Goal: Task Accomplishment & Management: Complete application form

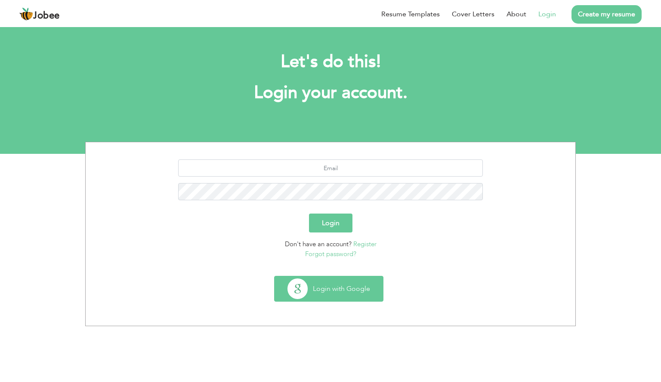
click at [340, 286] on button "Login with Google" at bounding box center [328, 289] width 108 height 25
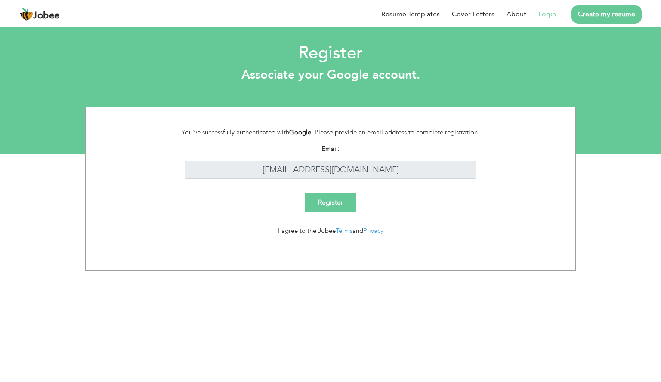
click at [344, 207] on input "Register" at bounding box center [330, 203] width 52 height 20
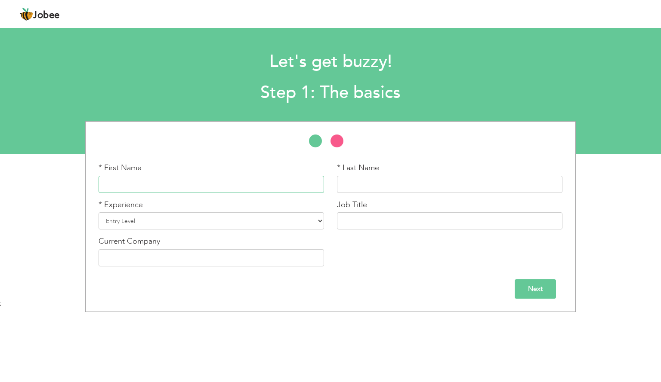
click at [297, 186] on input "text" at bounding box center [210, 184] width 225 height 17
type input "[DEMOGRAPHIC_DATA]"
type input "[PERSON_NAME]"
click at [311, 220] on select "Entry Level Less than 1 Year 1 Year 2 Years 3 Years 4 Years 5 Years 6 Years 7 Y…" at bounding box center [210, 220] width 225 height 17
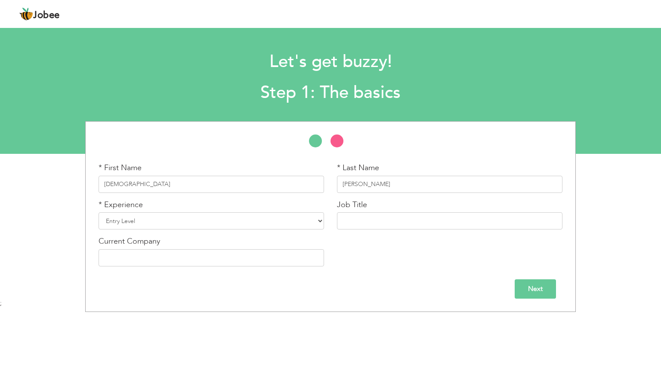
click at [520, 290] on input "Next" at bounding box center [534, 289] width 41 height 19
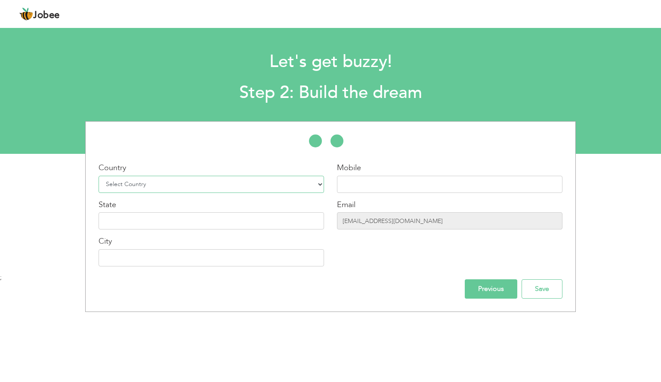
click at [313, 188] on select "Select Country Afghanistan Albania Algeria American Samoa Andorra Angola Anguil…" at bounding box center [210, 184] width 225 height 17
select select "166"
click at [98, 176] on select "Select Country Afghanistan Albania Algeria American Samoa Andorra Angola Anguil…" at bounding box center [210, 184] width 225 height 17
click at [362, 189] on input "text" at bounding box center [449, 184] width 225 height 17
type input "[PHONE_NUMBER]"
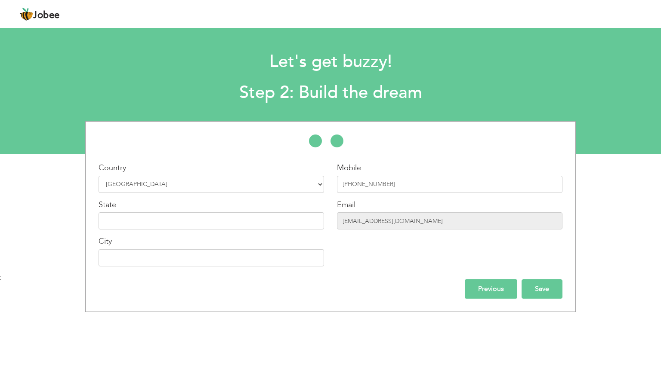
click at [540, 290] on input "Save" at bounding box center [541, 289] width 41 height 19
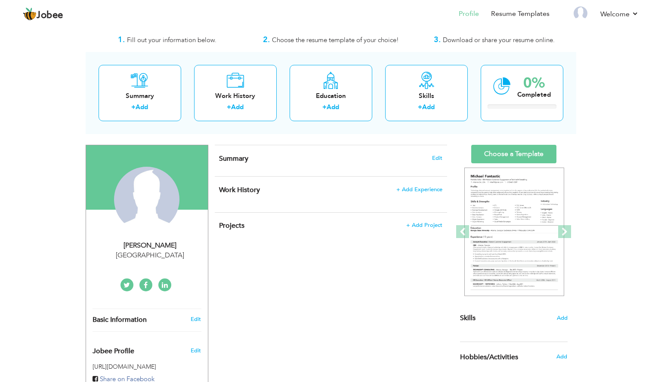
scroll to position [52, 0]
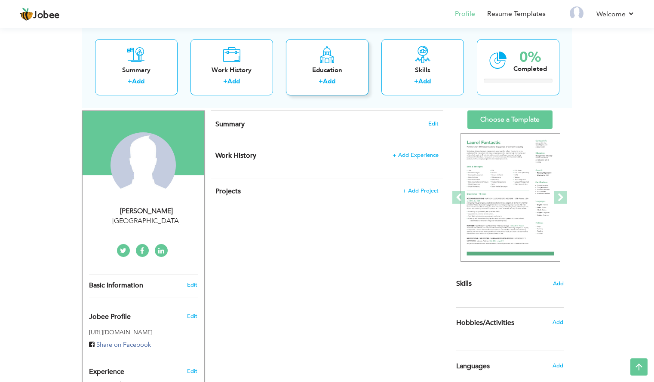
click at [329, 77] on link "Add" at bounding box center [329, 81] width 12 height 9
radio input "true"
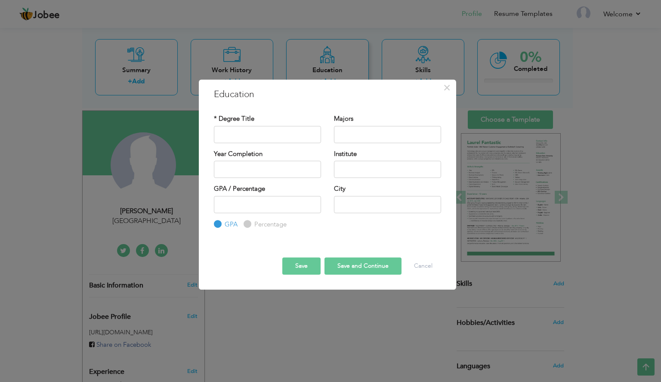
click at [329, 77] on body "Jobee Profile Resume Templates Resume Templates Cover Letters About My Resume W…" at bounding box center [330, 242] width 661 height 588
click at [308, 132] on input "text" at bounding box center [267, 134] width 107 height 17
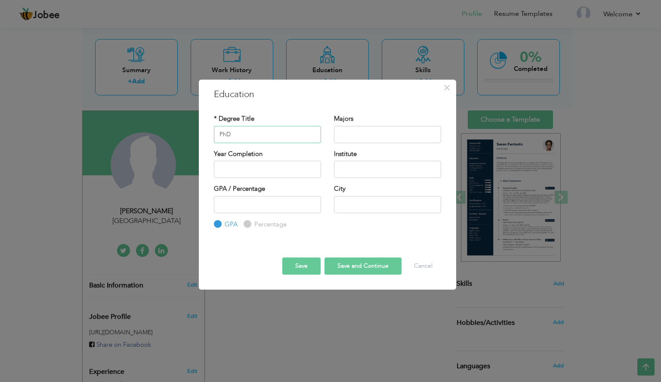
type input "PhD"
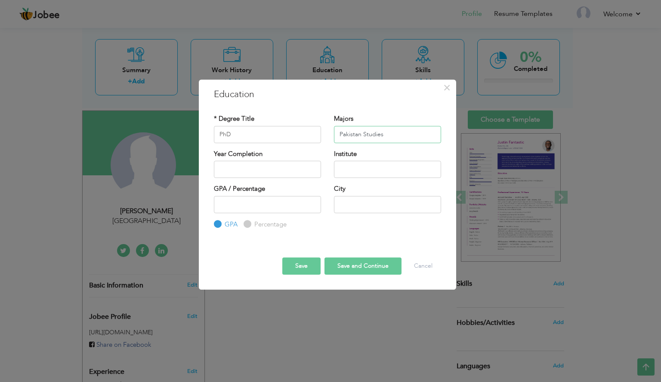
type input "Pakistan Studies"
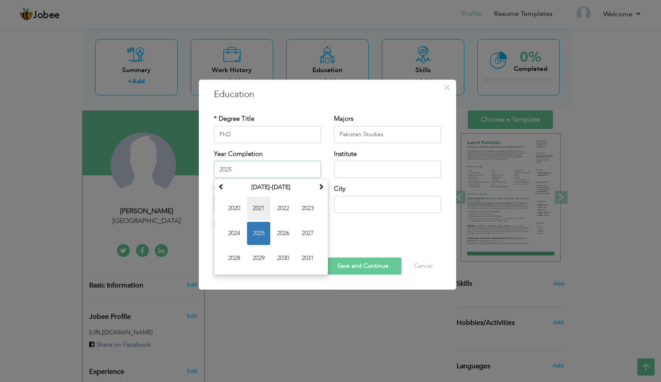
click at [261, 209] on span "2021" at bounding box center [258, 208] width 23 height 23
type input "2021"
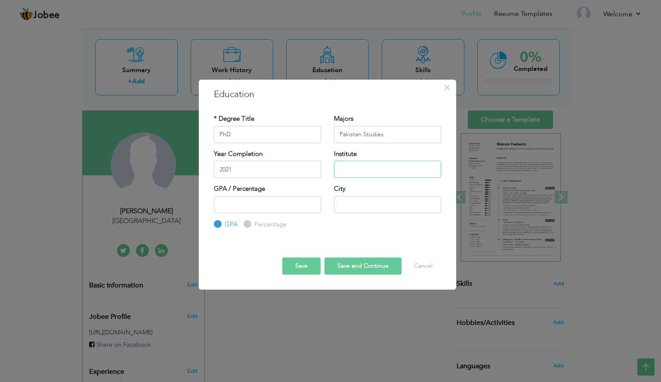
click at [352, 169] on input "text" at bounding box center [387, 169] width 107 height 17
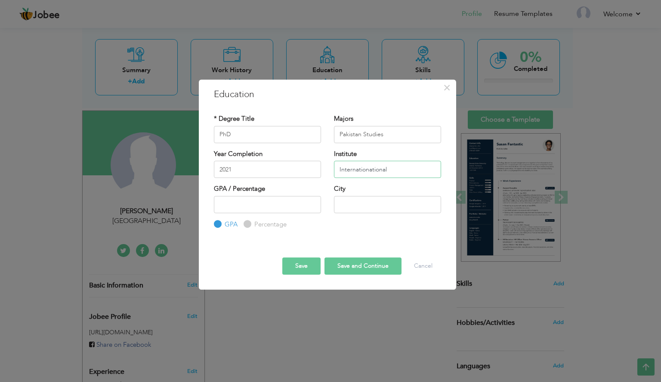
click at [354, 171] on input "Internationational" at bounding box center [387, 169] width 107 height 17
click at [393, 171] on input "Internationational" at bounding box center [387, 169] width 107 height 17
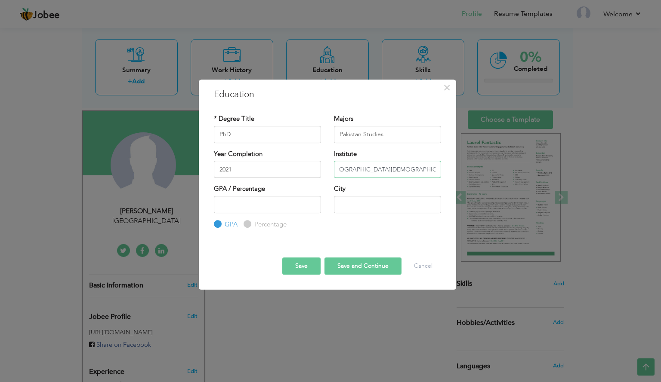
scroll to position [0, 14]
type input "[GEOGRAPHIC_DATA][DEMOGRAPHIC_DATA]"
click at [296, 206] on input "number" at bounding box center [267, 204] width 107 height 17
type input "3.4"
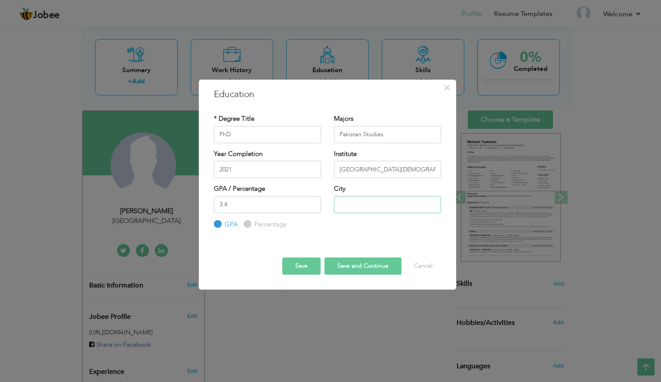
click at [350, 205] on input "text" at bounding box center [387, 204] width 107 height 17
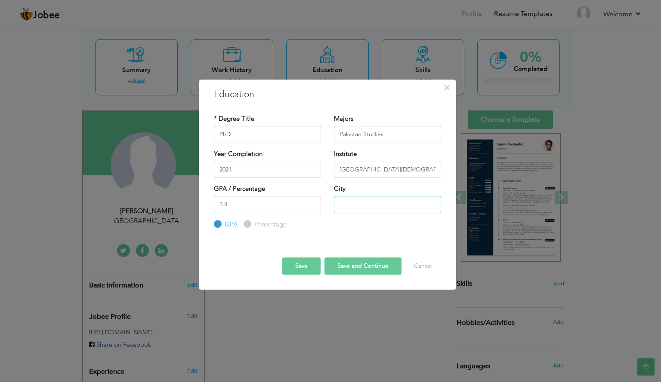
type input "[GEOGRAPHIC_DATA]"
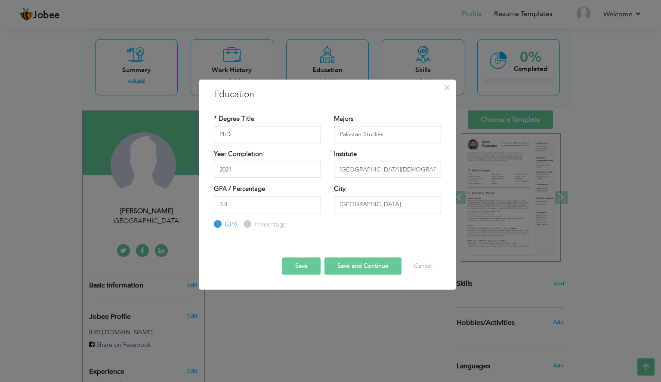
click at [365, 264] on button "Save and Continue" at bounding box center [362, 266] width 77 height 17
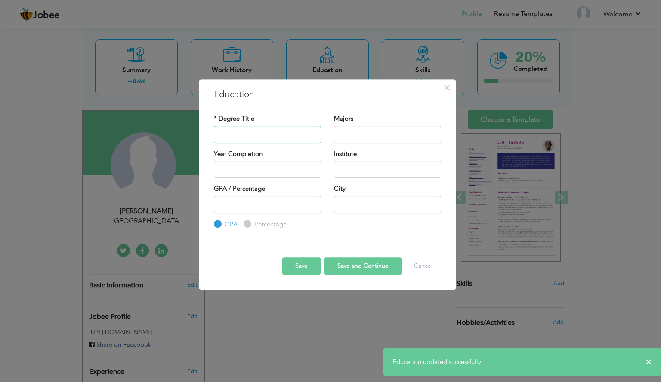
click at [304, 135] on input "text" at bounding box center [267, 134] width 107 height 17
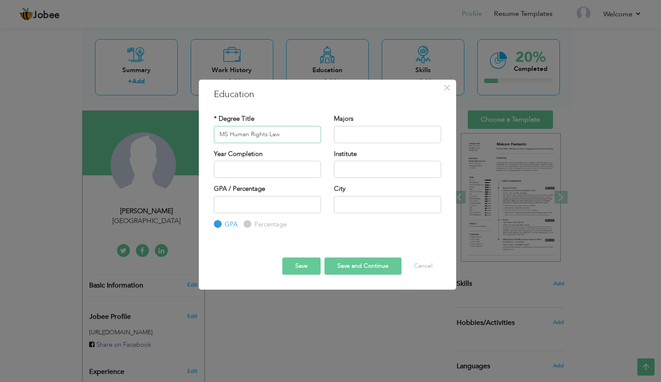
type input "MS Human Rights Law"
type input "Human Rights Law"
click at [288, 135] on input "MS Human Rights Law" at bounding box center [267, 134] width 107 height 17
type input "MS"
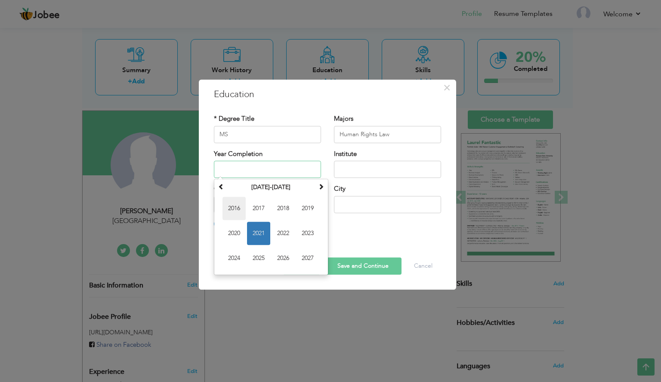
click at [232, 202] on span "2016" at bounding box center [233, 208] width 23 height 23
type input "2016"
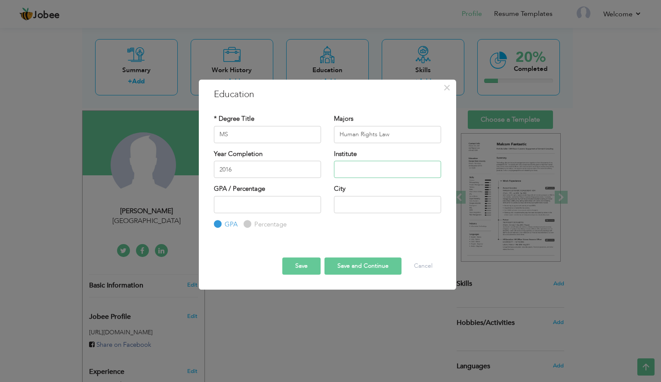
click at [353, 167] on input "text" at bounding box center [387, 169] width 107 height 17
paste input "I"
type input "[GEOGRAPHIC_DATA][DEMOGRAPHIC_DATA]"
click at [294, 203] on input "number" at bounding box center [267, 204] width 107 height 17
type input "3.1"
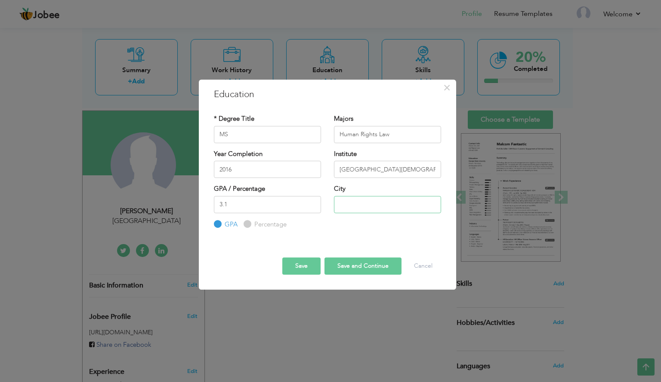
click at [343, 210] on input "text" at bounding box center [387, 204] width 107 height 17
type input "[GEOGRAPHIC_DATA]"
click at [365, 266] on button "Save and Continue" at bounding box center [362, 266] width 77 height 17
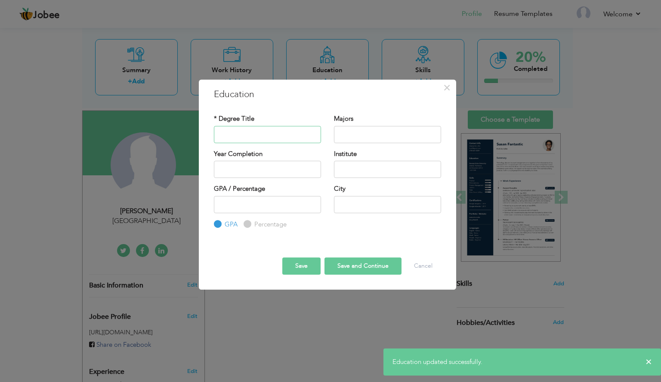
click at [295, 137] on input "text" at bounding box center [267, 134] width 107 height 17
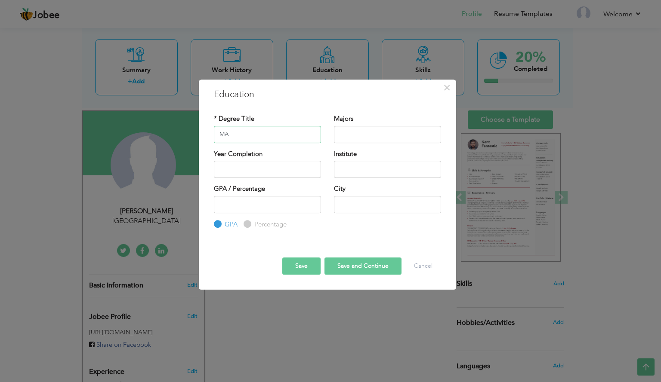
type input "MA"
type input "English"
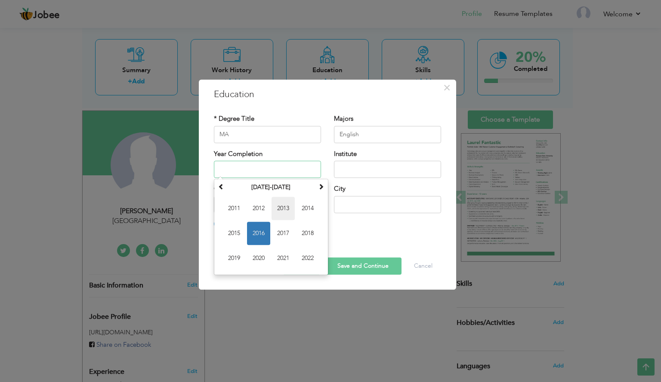
click at [291, 212] on span "2013" at bounding box center [282, 208] width 23 height 23
type input "2013"
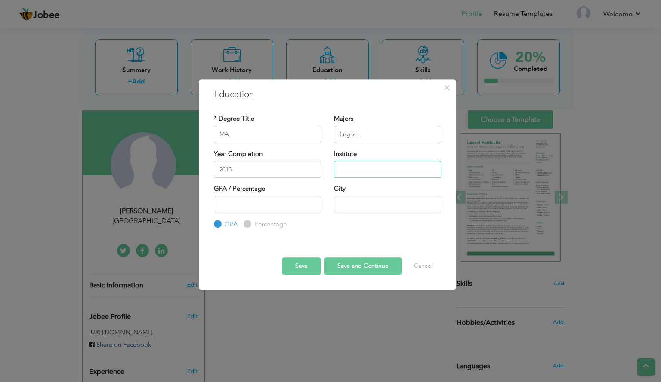
paste input "[GEOGRAPHIC_DATA][DEMOGRAPHIC_DATA]"
type input "[GEOGRAPHIC_DATA][DEMOGRAPHIC_DATA]"
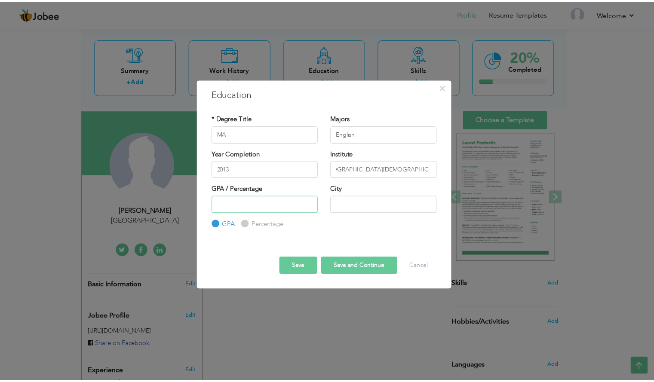
scroll to position [0, 0]
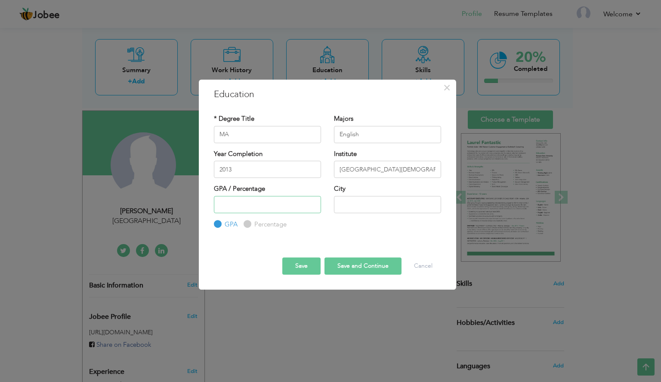
click at [270, 208] on input "number" at bounding box center [267, 204] width 107 height 17
type input "2.87"
click at [350, 206] on input "text" at bounding box center [387, 204] width 107 height 17
type input "[GEOGRAPHIC_DATA]"
click at [358, 263] on button "Save and Continue" at bounding box center [362, 266] width 77 height 17
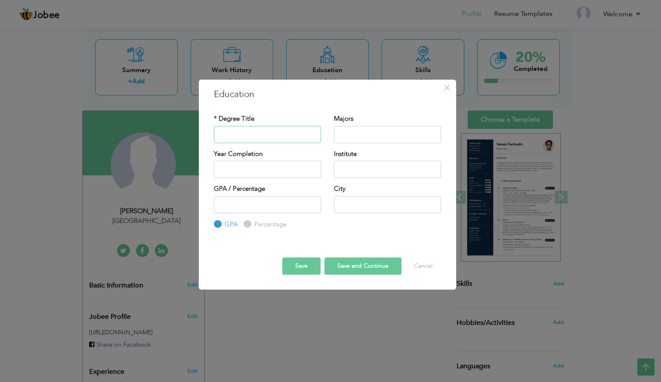
click at [286, 139] on input "text" at bounding box center [267, 134] width 107 height 17
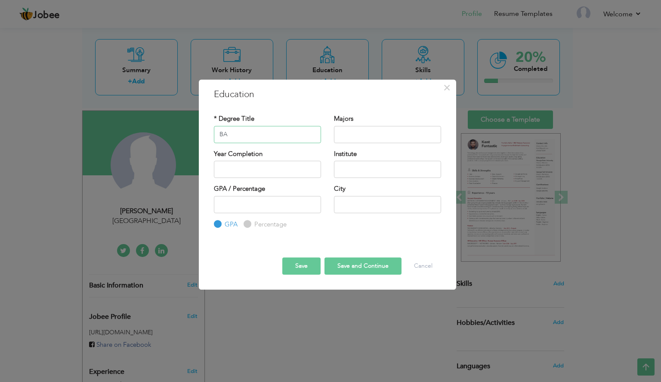
type input "BA"
type input "Law & Political Science"
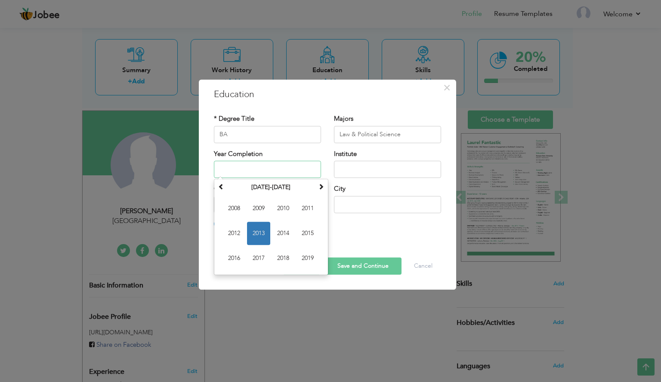
click at [266, 161] on input "text" at bounding box center [267, 169] width 107 height 17
click at [305, 210] on span "2011" at bounding box center [307, 208] width 23 height 23
type input "2011"
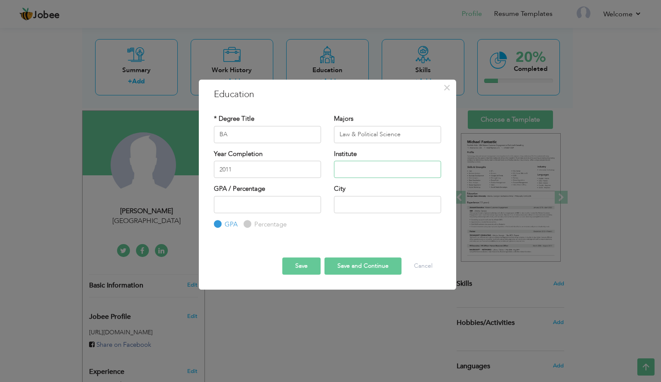
click at [359, 170] on input "text" at bounding box center [387, 169] width 107 height 17
click at [385, 168] on input "University of Peshwar" at bounding box center [387, 169] width 107 height 17
type input "University of Peshawar"
click at [289, 197] on input "number" at bounding box center [267, 204] width 107 height 17
type input "5"
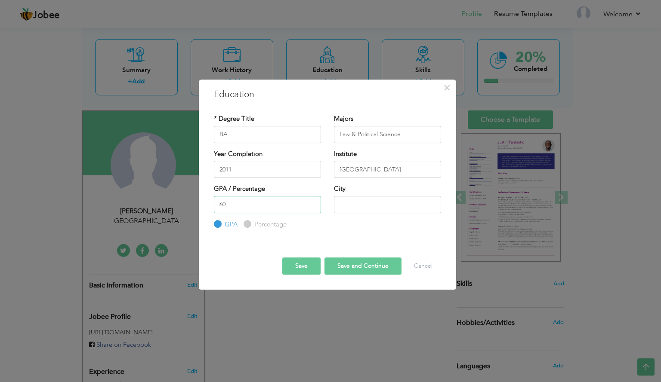
type input "60"
click at [363, 264] on button "Save and Continue" at bounding box center [362, 266] width 77 height 17
click at [249, 218] on div "60 GPA Percentage" at bounding box center [267, 213] width 107 height 34
click at [252, 222] on label "Percentage" at bounding box center [269, 224] width 34 height 9
click at [249, 222] on input "Percentage" at bounding box center [246, 224] width 6 height 6
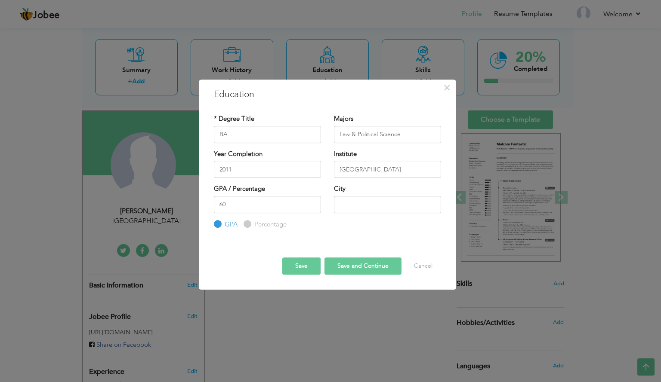
radio input "true"
click at [359, 207] on input "text" at bounding box center [387, 204] width 107 height 17
type input "Mardan"
click at [351, 262] on button "Save and Continue" at bounding box center [362, 266] width 77 height 17
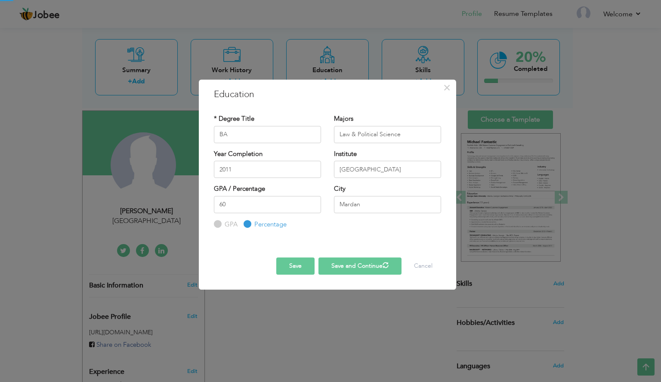
radio input "true"
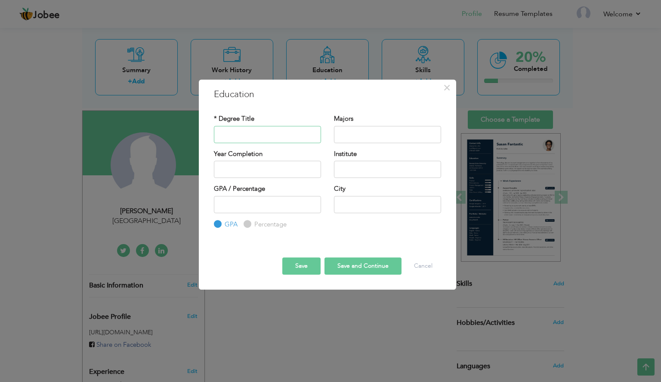
click at [286, 135] on input "text" at bounding box center [267, 134] width 107 height 17
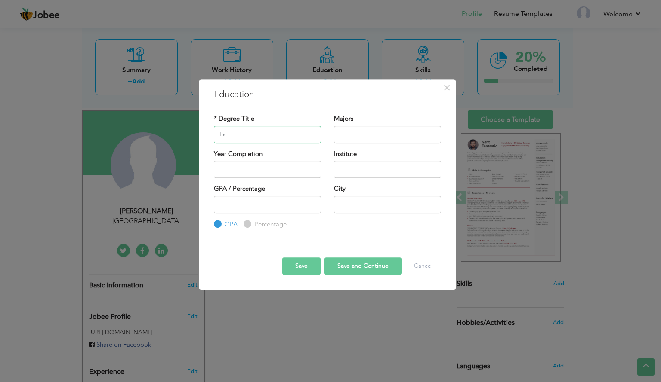
type input "F"
type input "Intermediate"
type input "Pre-engineering"
click at [257, 165] on input "text" at bounding box center [267, 169] width 107 height 17
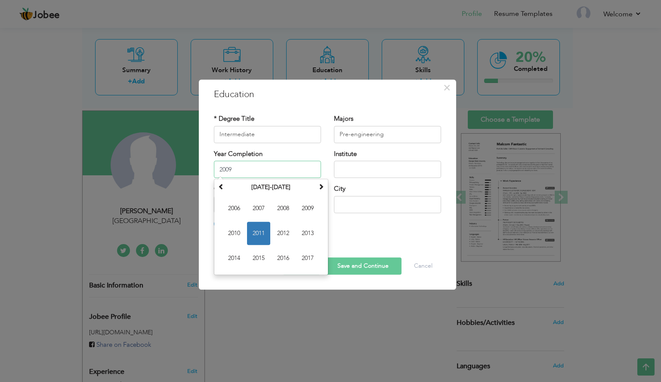
type input "2009"
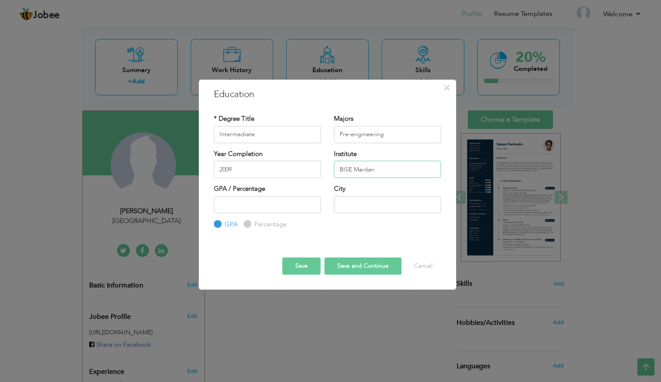
type input "BISE Mardan"
click at [246, 224] on input "Percentage" at bounding box center [246, 224] width 6 height 6
radio input "true"
click at [253, 202] on input "number" at bounding box center [267, 204] width 107 height 17
type input "60"
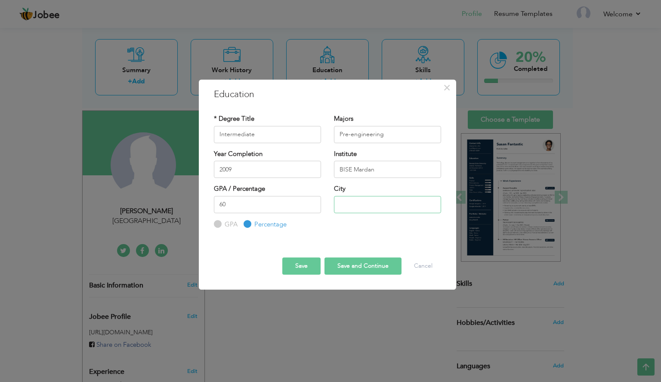
click at [356, 202] on input "text" at bounding box center [387, 204] width 107 height 17
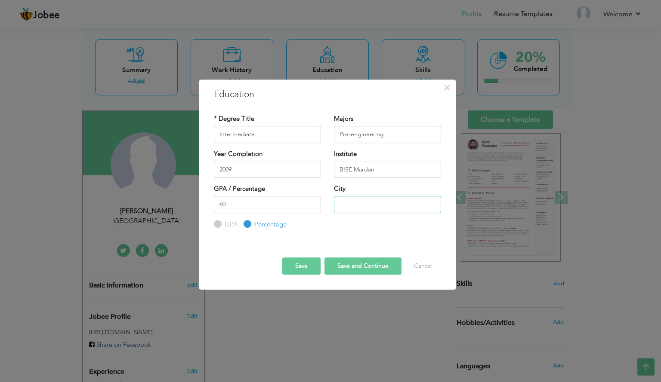
type input "Mardan"
click at [367, 269] on button "Save and Continue" at bounding box center [362, 266] width 77 height 17
radio input "true"
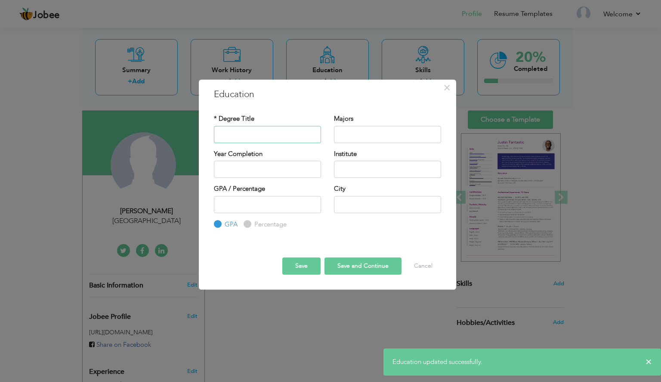
click at [297, 136] on input "text" at bounding box center [267, 134] width 107 height 17
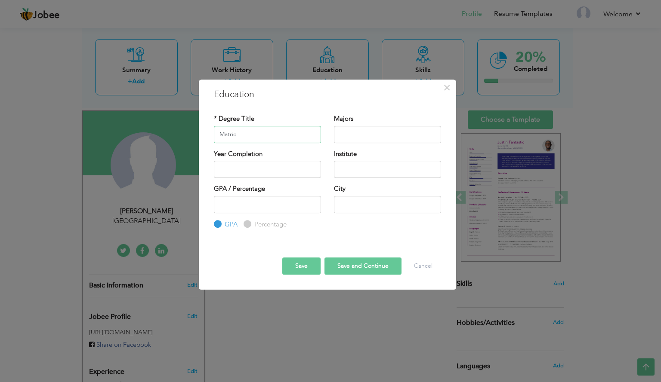
type input "Matric"
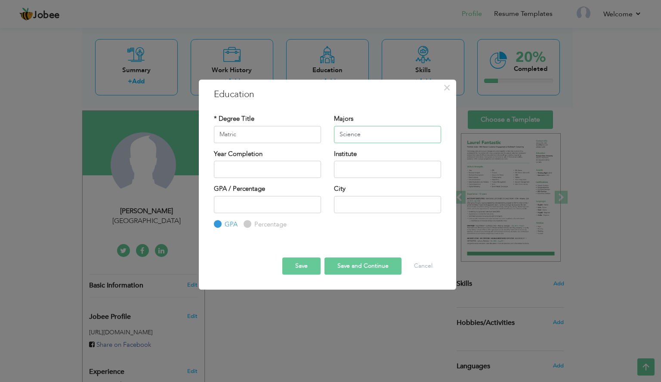
type input "Science"
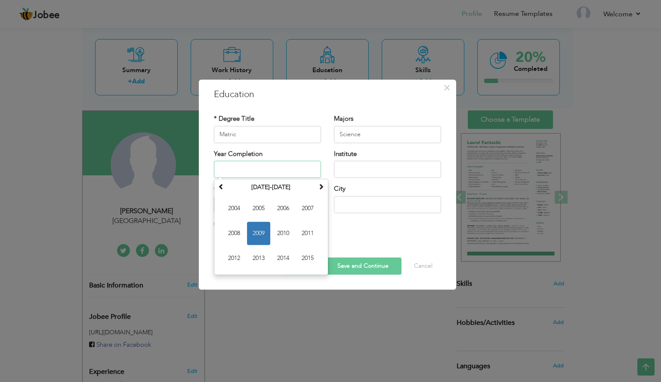
click at [273, 170] on input "text" at bounding box center [267, 169] width 107 height 17
type input "2006"
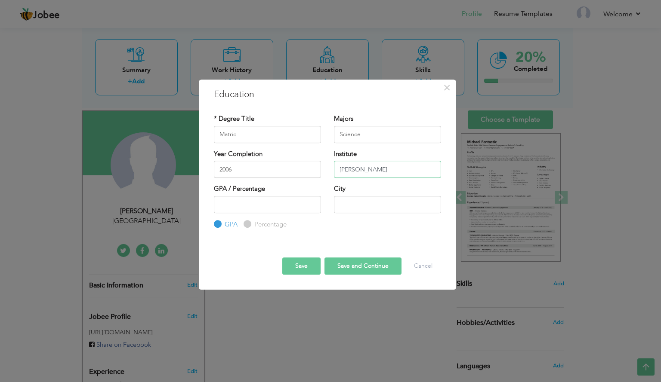
click at [366, 169] on input "BISE MArdan" at bounding box center [387, 169] width 107 height 17
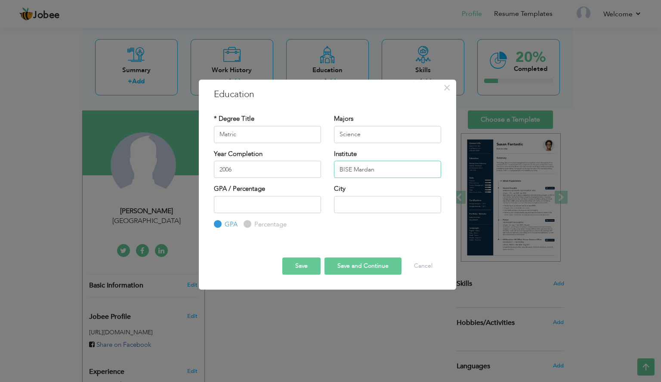
type input "BISE Mardan"
click at [280, 206] on input "number" at bounding box center [267, 204] width 107 height 17
click at [243, 223] on input "Percentage" at bounding box center [246, 224] width 6 height 6
radio input "true"
click at [243, 223] on input "Percentage" at bounding box center [246, 224] width 6 height 6
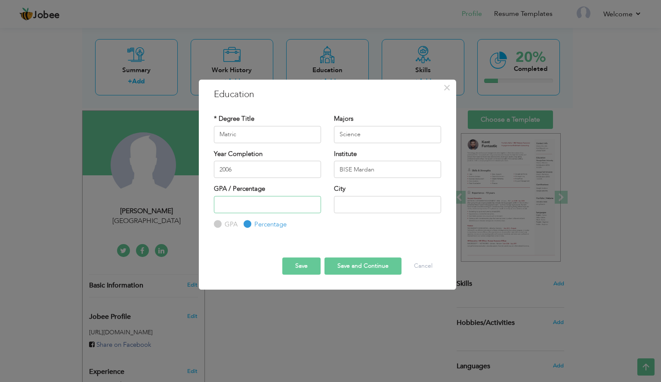
click at [249, 201] on input "number" at bounding box center [267, 204] width 107 height 17
type input "74"
click at [359, 199] on input "text" at bounding box center [387, 204] width 107 height 17
type input "Mardan"
click at [356, 265] on button "Save and Continue" at bounding box center [362, 266] width 77 height 17
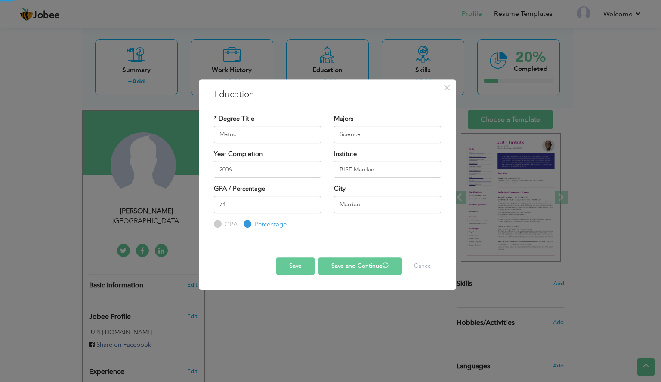
radio input "true"
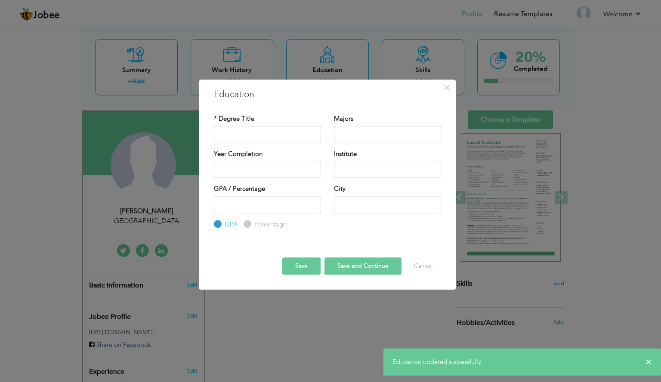
click at [304, 264] on button "Save" at bounding box center [301, 266] width 38 height 17
click at [418, 264] on button "Cancel" at bounding box center [423, 266] width 36 height 17
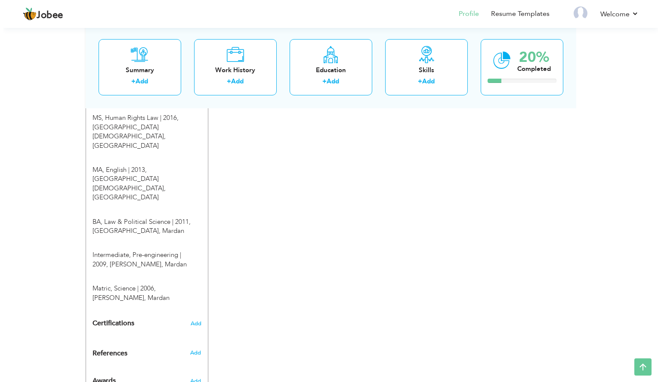
scroll to position [421, 0]
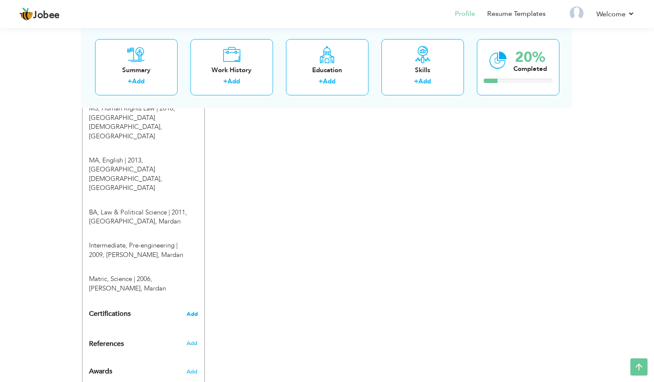
click at [190, 311] on span "Add" at bounding box center [192, 314] width 11 height 6
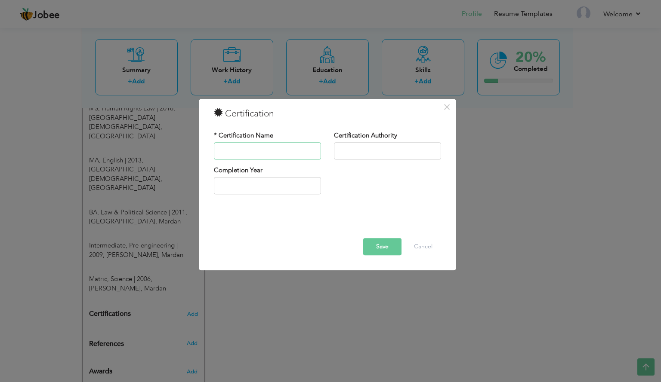
paste input "Legal Design: Crafting User-Centric Legal Solutions"
type input "Legal Design: Crafting User-Centric Legal Solutions"
click at [351, 151] on input "text" at bounding box center [387, 150] width 107 height 17
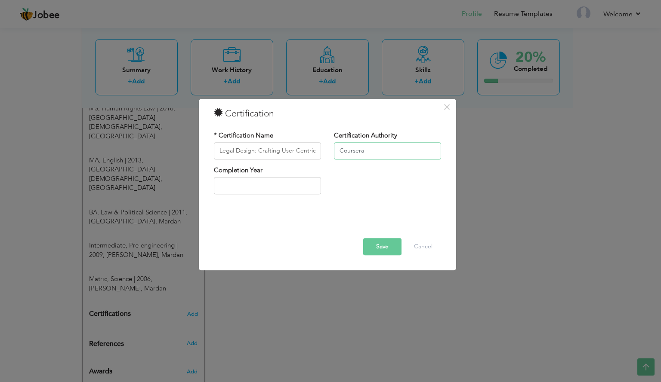
type input "Coursera"
type input "2025"
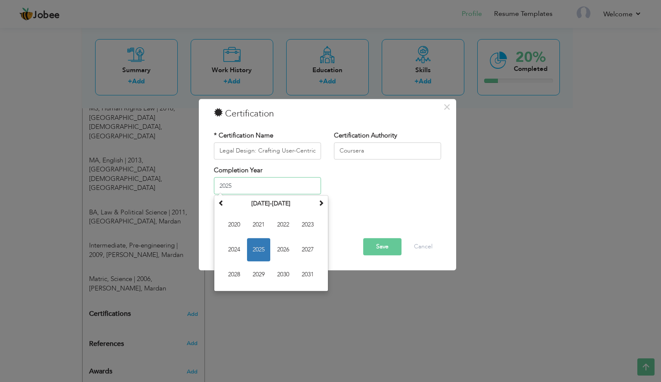
click at [282, 184] on input "2025" at bounding box center [267, 186] width 107 height 17
click at [263, 248] on span "2025" at bounding box center [258, 250] width 23 height 23
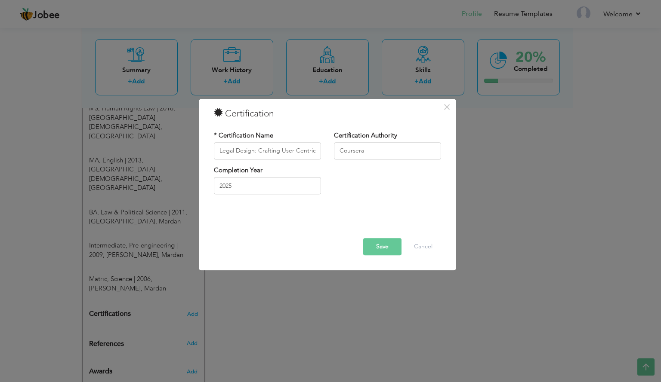
click at [384, 246] on button "Save" at bounding box center [382, 246] width 38 height 17
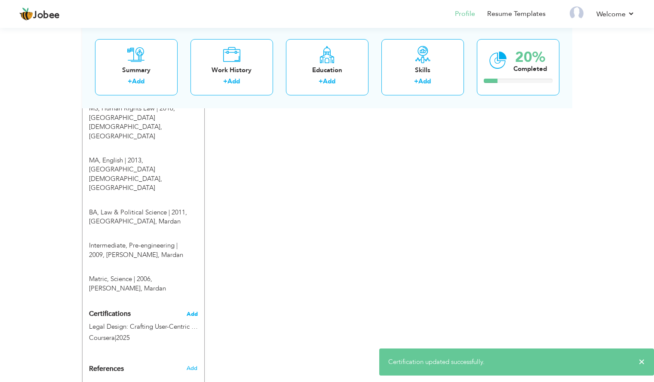
click at [192, 311] on span "Add" at bounding box center [192, 314] width 11 height 6
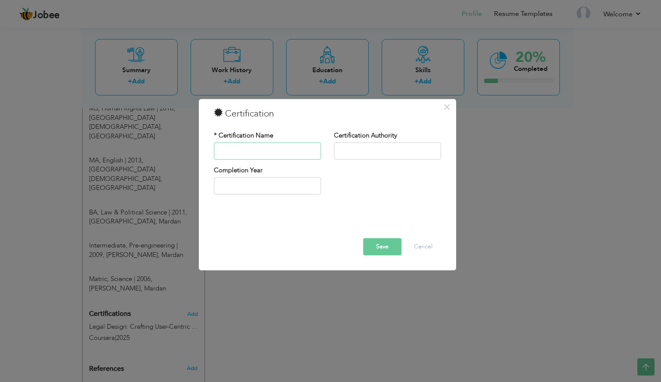
paste input "Corporate & Commercial Law I: Contracts & Employment Law"
type input "Corporate & Commercial Law I: Contracts & Employment Law"
click at [372, 142] on input "text" at bounding box center [387, 150] width 107 height 17
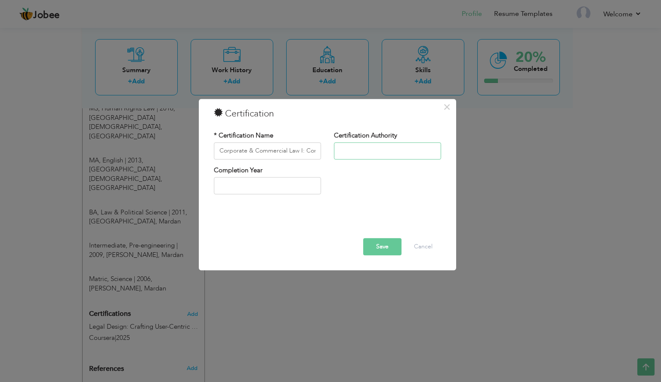
paste input "University of Illinois Urbana-Champaign"
type input "[GEOGRAPHIC_DATA][US_STATE], [GEOGRAPHIC_DATA]"
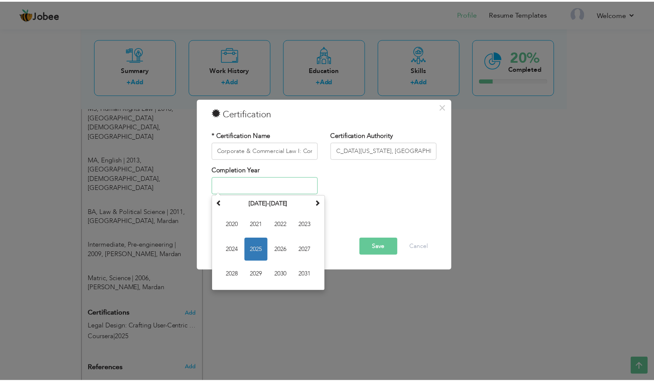
scroll to position [0, 0]
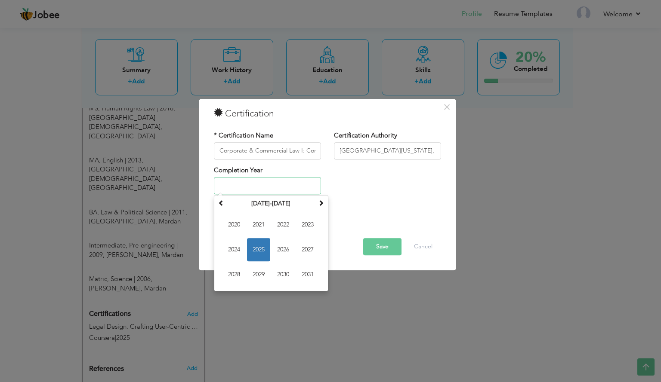
click at [289, 183] on input "text" at bounding box center [267, 186] width 107 height 17
click at [259, 249] on span "2025" at bounding box center [258, 250] width 23 height 23
type input "2025"
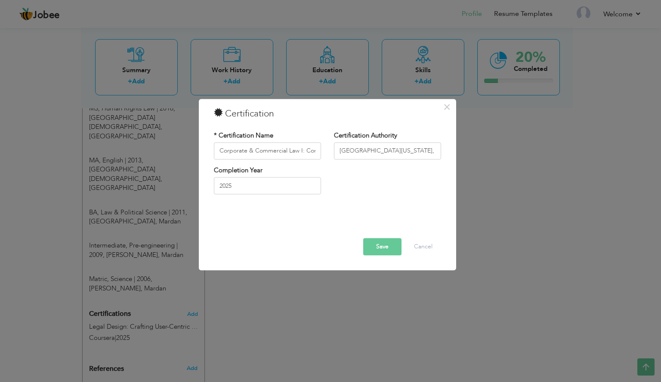
click at [379, 246] on button "Save" at bounding box center [382, 246] width 38 height 17
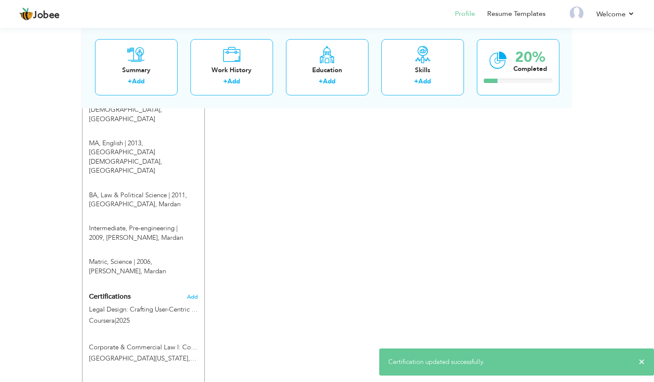
scroll to position [484, 0]
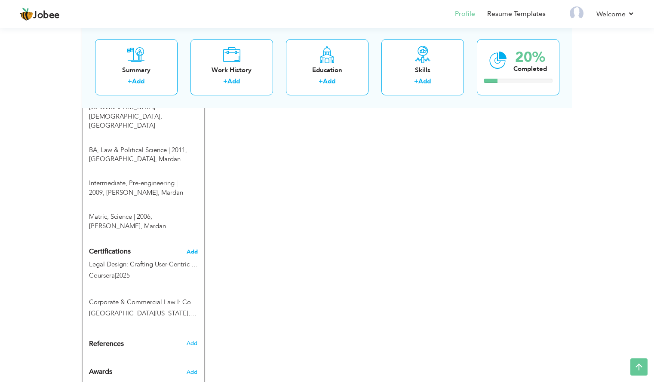
click at [195, 249] on span "Add" at bounding box center [192, 252] width 11 height 6
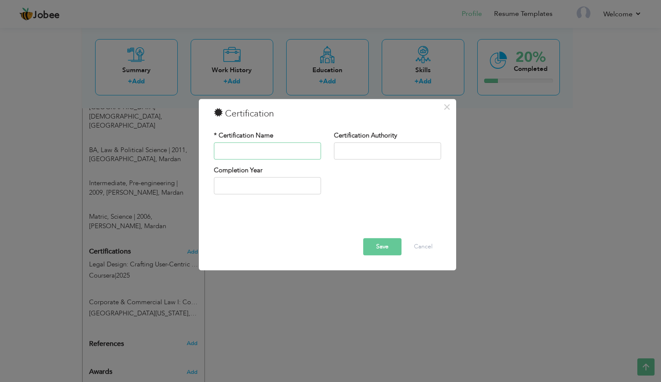
paste input "Bookkeeping Basics"
type input "Bookkeeping Basics"
click at [352, 149] on input "text" at bounding box center [387, 150] width 107 height 17
paste input "Intuit"
type input "Intuit, Coursera"
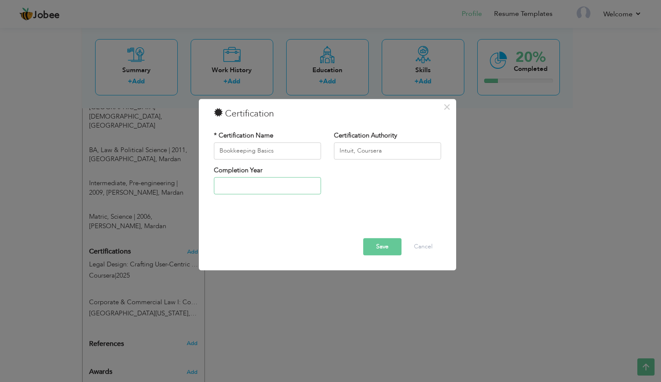
click at [236, 184] on input "text" at bounding box center [267, 186] width 107 height 17
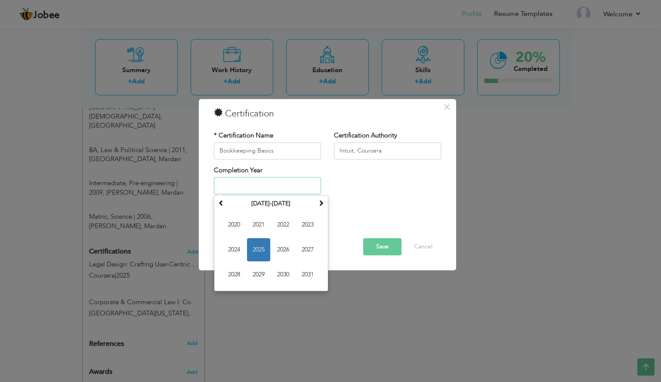
click at [264, 250] on span "2025" at bounding box center [258, 250] width 23 height 23
type input "2025"
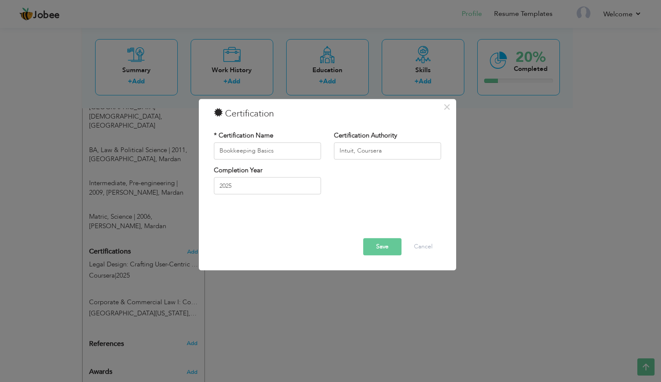
click at [379, 245] on button "Save" at bounding box center [382, 246] width 38 height 17
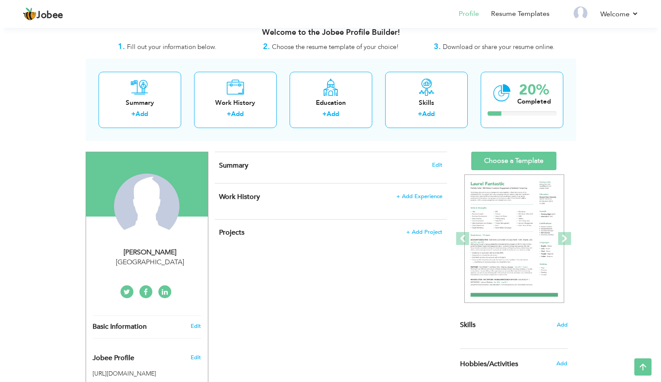
scroll to position [6, 0]
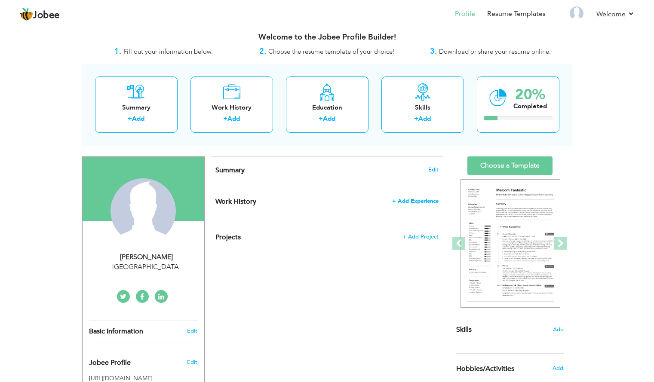
click at [403, 204] on span "+ Add Experience" at bounding box center [415, 201] width 46 height 6
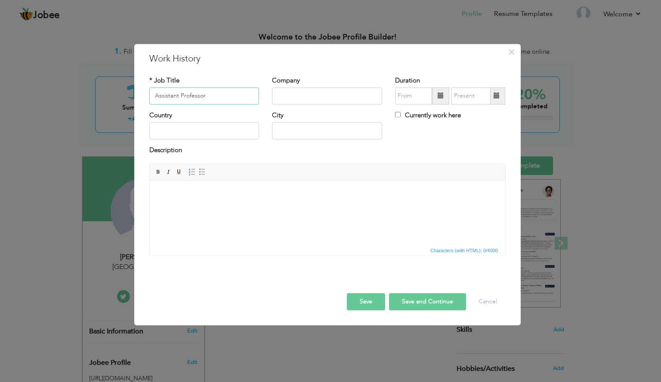
type input "Assistant Professor"
click at [332, 99] on input "text" at bounding box center [327, 95] width 110 height 17
type input "A"
type input "Women University Swabi"
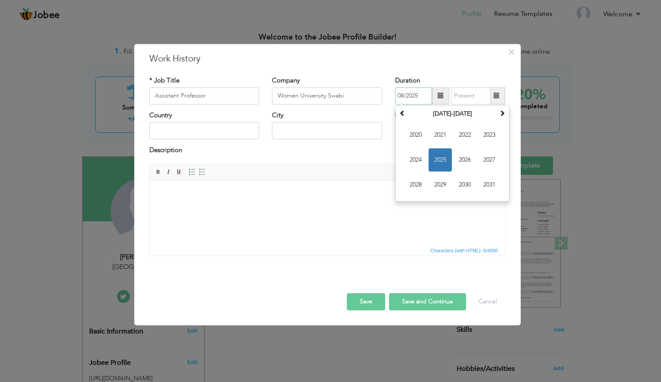
click at [425, 99] on input "08/2025" at bounding box center [413, 95] width 37 height 17
click at [468, 135] on span "2022" at bounding box center [464, 134] width 23 height 23
click at [461, 156] on span "Jul" at bounding box center [464, 159] width 23 height 23
type input "07/2022"
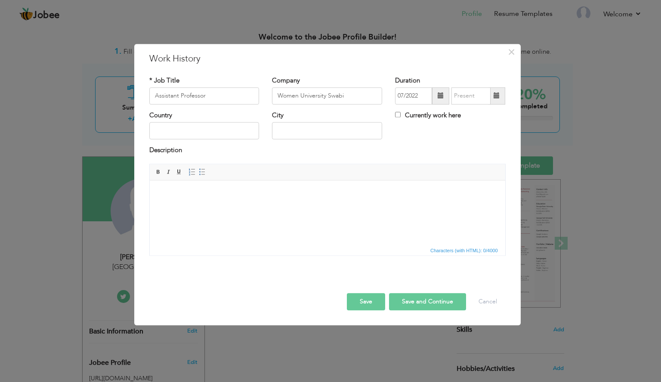
click at [498, 99] on span at bounding box center [496, 95] width 17 height 17
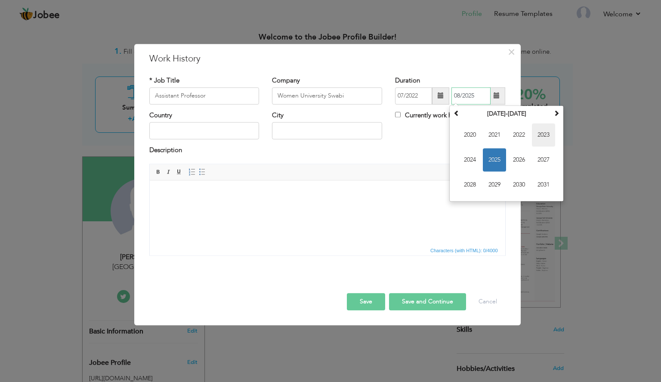
click at [538, 135] on span "2023" at bounding box center [543, 134] width 23 height 23
click at [493, 135] on span "Feb" at bounding box center [493, 134] width 23 height 23
type input "02/2023"
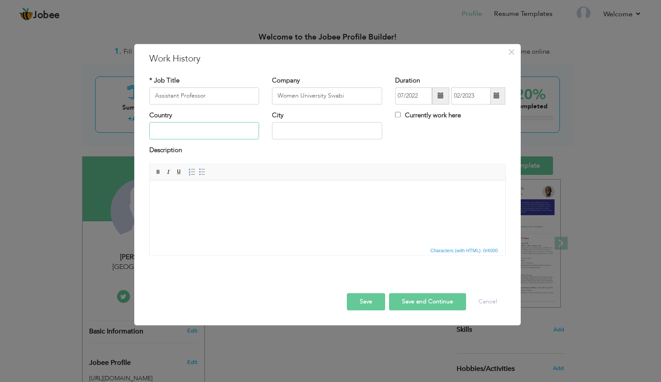
click at [218, 135] on input "text" at bounding box center [204, 131] width 110 height 17
type input "[GEOGRAPHIC_DATA]"
type input "Swabi"
click at [280, 151] on div "Description" at bounding box center [327, 151] width 356 height 11
click at [414, 298] on button "Save and Continue" at bounding box center [427, 301] width 77 height 17
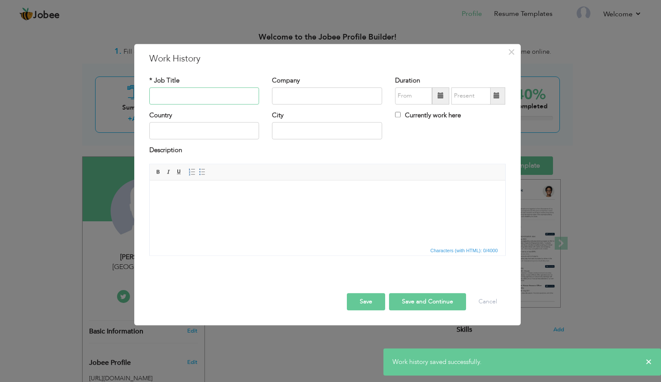
click at [240, 99] on input "text" at bounding box center [204, 95] width 110 height 17
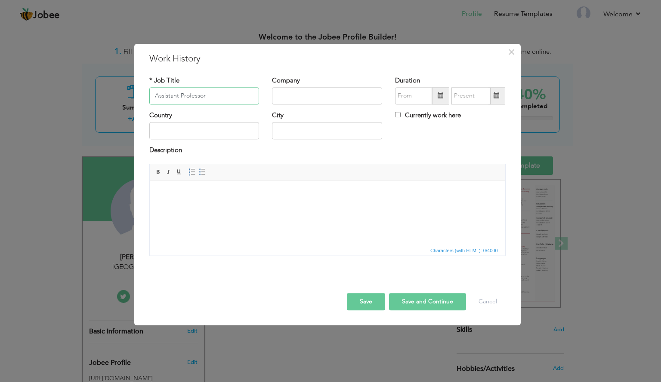
type input "Assistant Professor"
type input "[GEOGRAPHIC_DATA]"
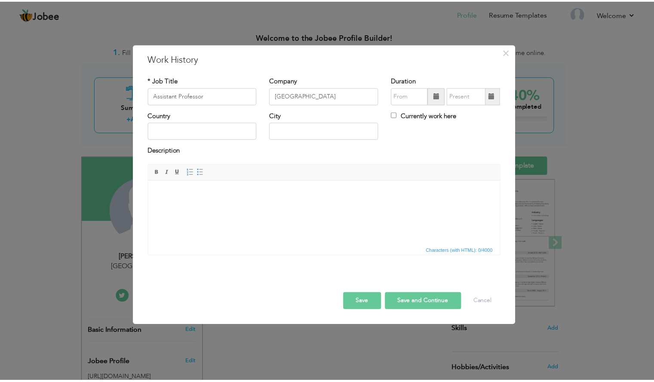
scroll to position [0, 0]
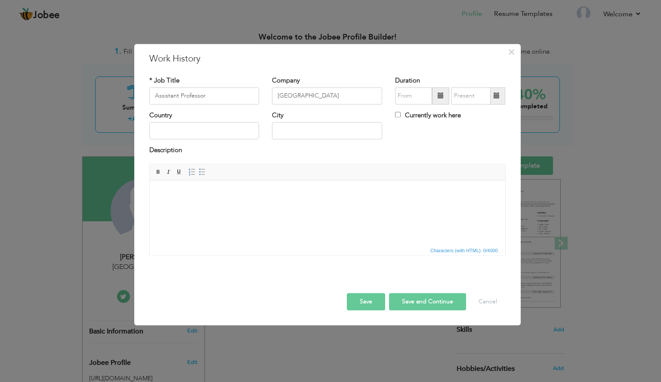
click at [445, 98] on span at bounding box center [440, 95] width 17 height 17
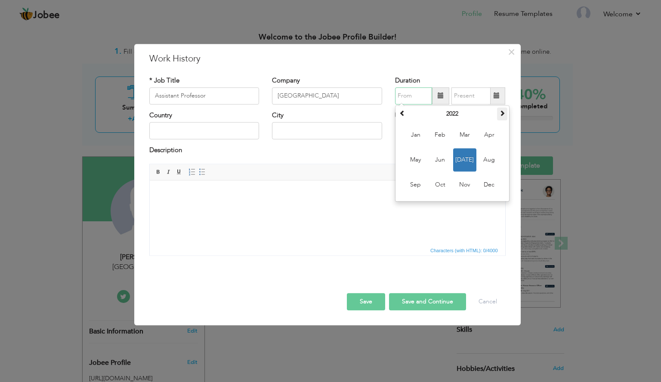
click at [502, 112] on span at bounding box center [502, 113] width 6 height 6
click at [464, 137] on span "Mar" at bounding box center [464, 134] width 23 height 23
type input "03/2023"
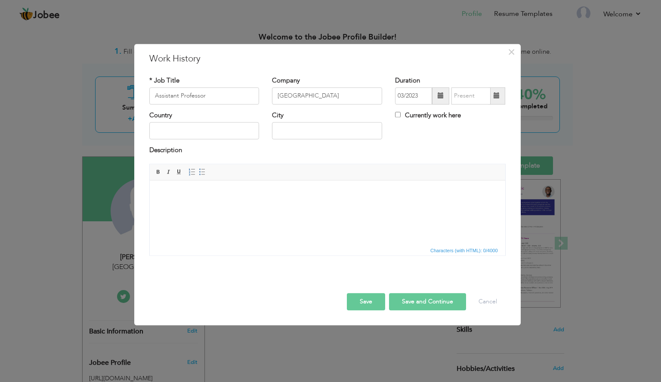
click at [495, 96] on span at bounding box center [496, 96] width 6 height 6
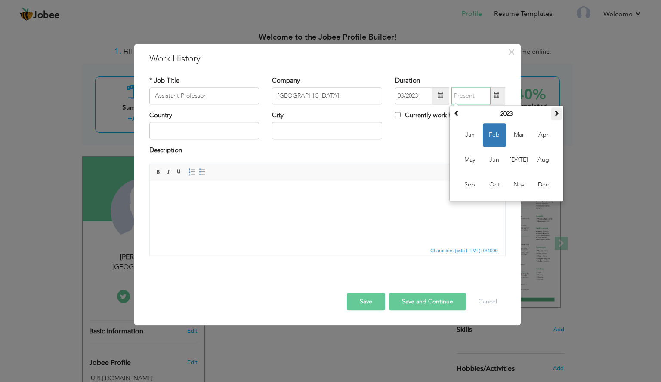
click at [555, 117] on th at bounding box center [556, 114] width 10 height 13
click at [489, 159] on span "Jun" at bounding box center [493, 159] width 23 height 23
type input "06/2025"
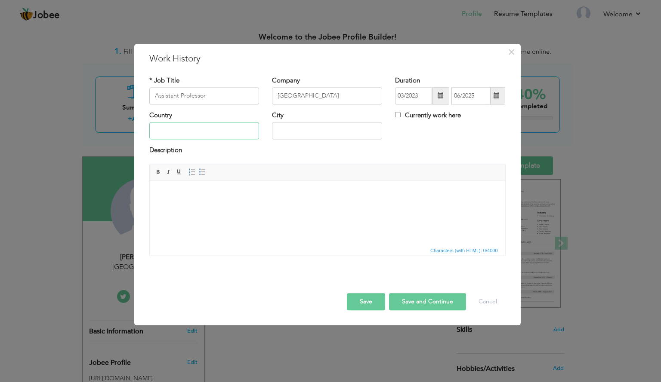
click at [234, 129] on input "text" at bounding box center [204, 131] width 110 height 17
type input "[GEOGRAPHIC_DATA]"
type input "Abbottabad"
click at [328, 151] on div "Description" at bounding box center [327, 151] width 356 height 11
click at [375, 301] on button "Save" at bounding box center [366, 301] width 38 height 17
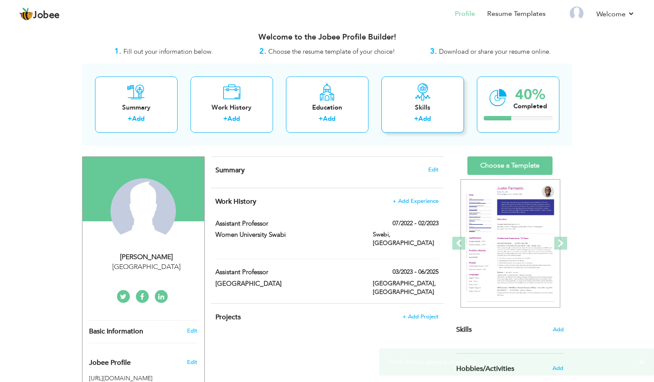
click at [423, 111] on div "Skills" at bounding box center [422, 107] width 69 height 9
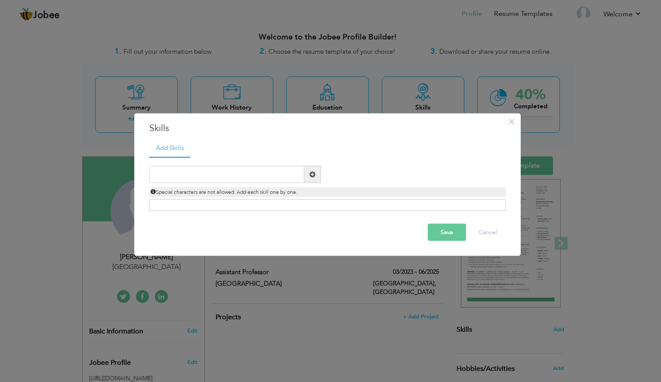
click at [311, 173] on span at bounding box center [312, 174] width 6 height 6
click at [290, 174] on input "text" at bounding box center [226, 174] width 155 height 17
type input "Microsoft Office"
click at [385, 161] on div "Microsoft Office Duplicate entry" at bounding box center [327, 184] width 356 height 54
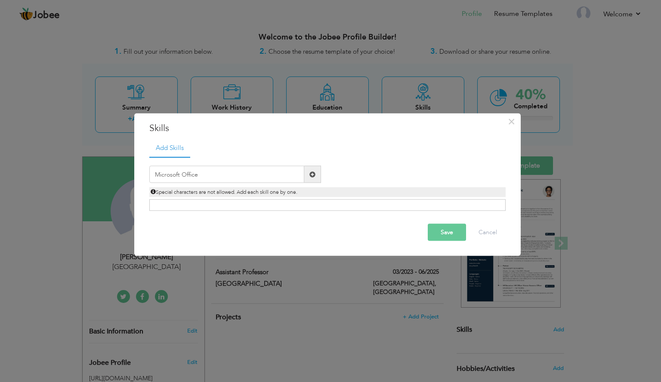
click at [432, 231] on button "Save" at bounding box center [446, 232] width 38 height 17
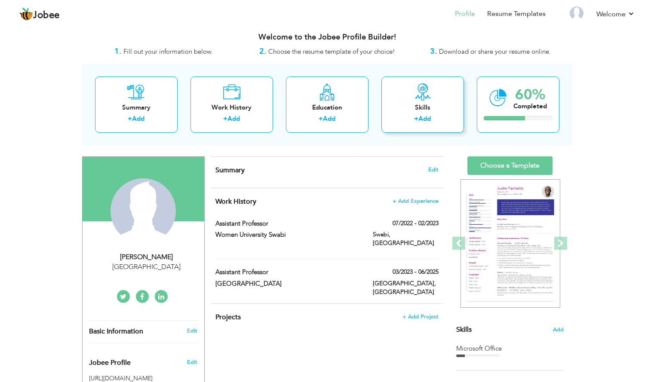
click at [415, 120] on label "+" at bounding box center [416, 118] width 4 height 9
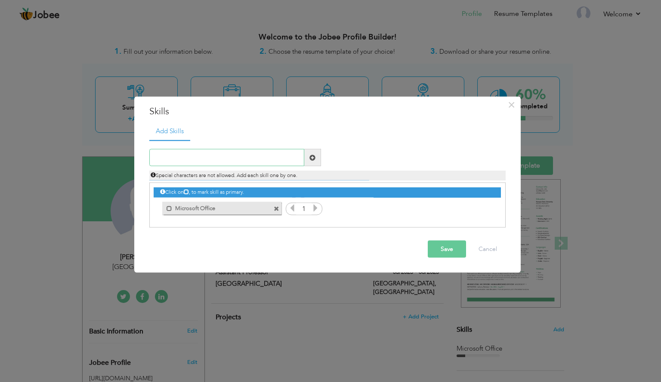
type input "q"
type input "Q"
click at [486, 246] on button "Cancel" at bounding box center [488, 249] width 36 height 17
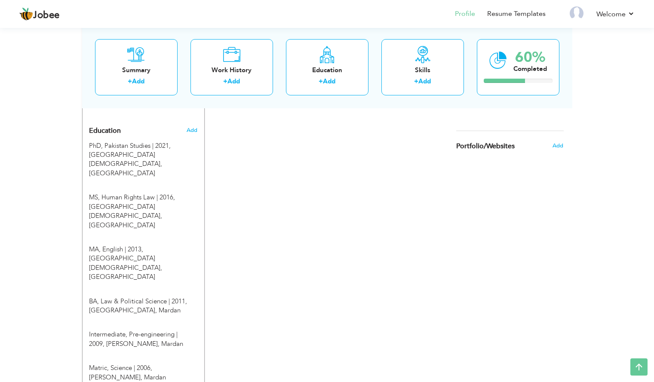
scroll to position [315, 0]
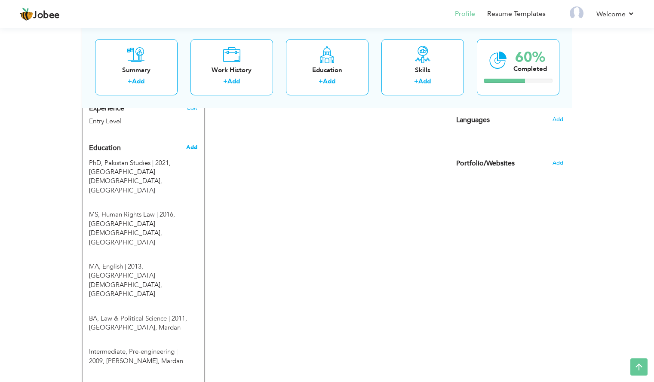
click at [192, 148] on span "Add" at bounding box center [191, 148] width 11 height 8
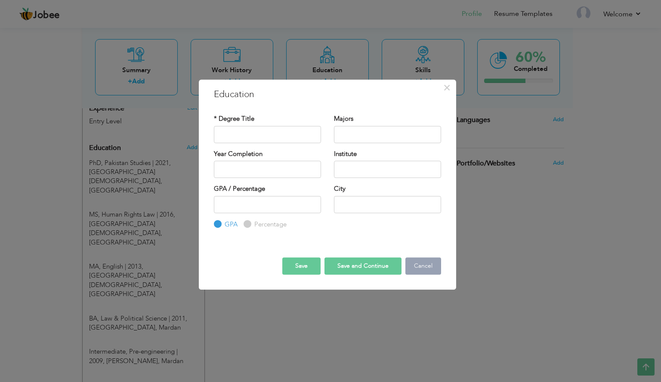
click at [426, 267] on button "Cancel" at bounding box center [423, 266] width 36 height 17
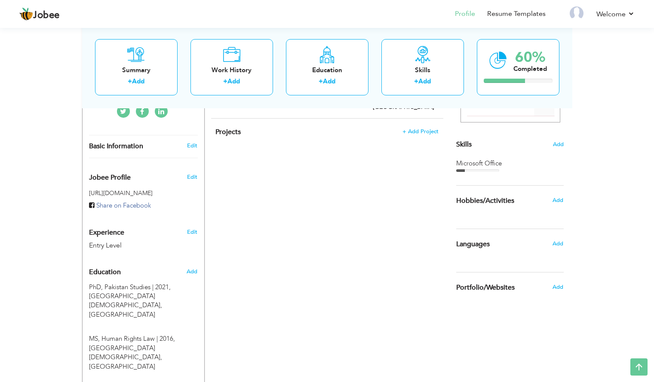
scroll to position [195, 0]
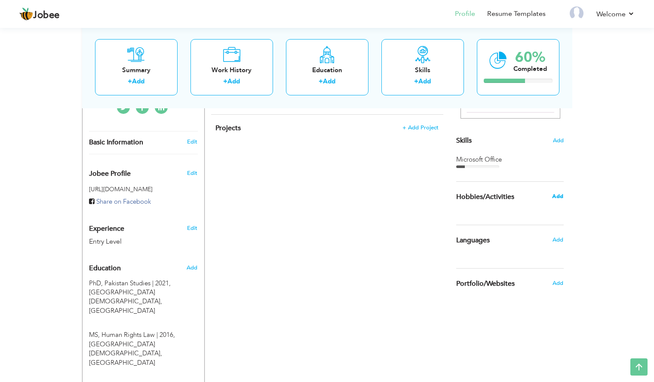
click at [557, 197] on span "Add" at bounding box center [557, 197] width 11 height 8
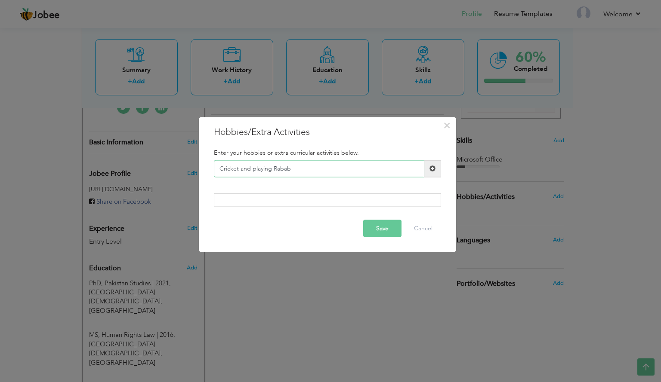
type input "Cricket and playing Rabab"
click at [384, 227] on button "Save" at bounding box center [382, 228] width 38 height 17
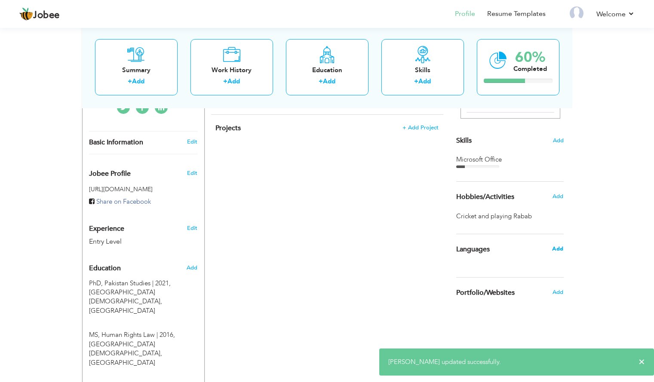
click at [554, 248] on span "Add" at bounding box center [557, 249] width 11 height 8
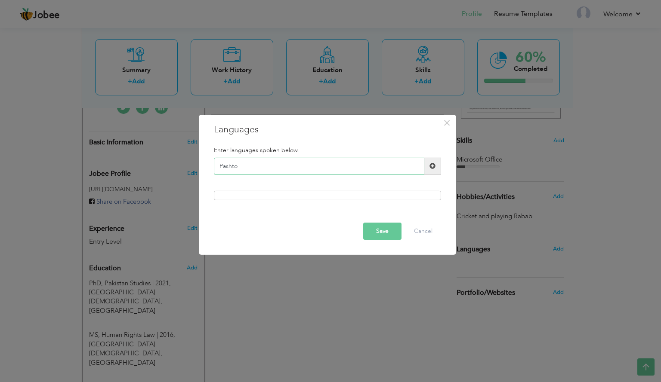
type input "Pashto"
click at [435, 164] on span at bounding box center [432, 166] width 17 height 17
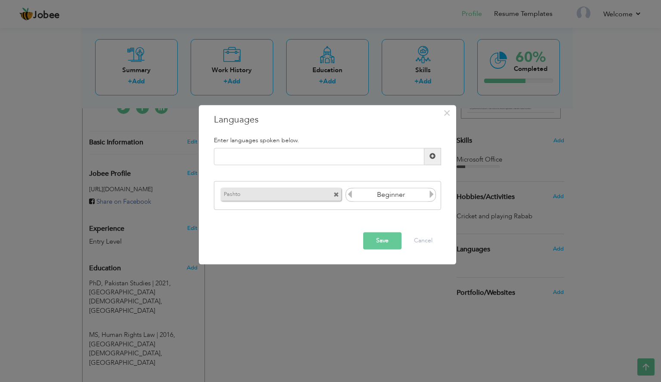
click at [431, 193] on icon at bounding box center [431, 195] width 8 height 8
click at [366, 158] on input "text" at bounding box center [319, 156] width 210 height 17
type input "Urdu"
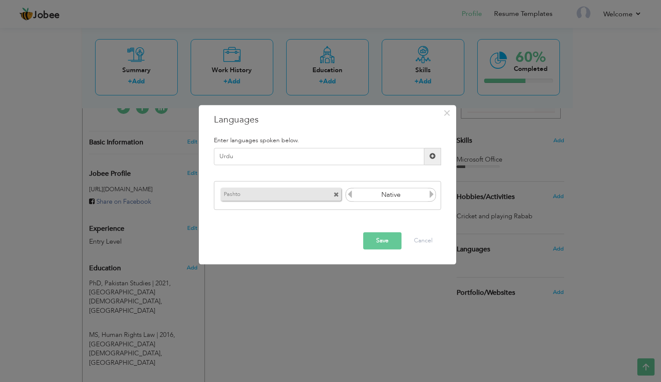
click at [434, 157] on span at bounding box center [432, 157] width 6 height 6
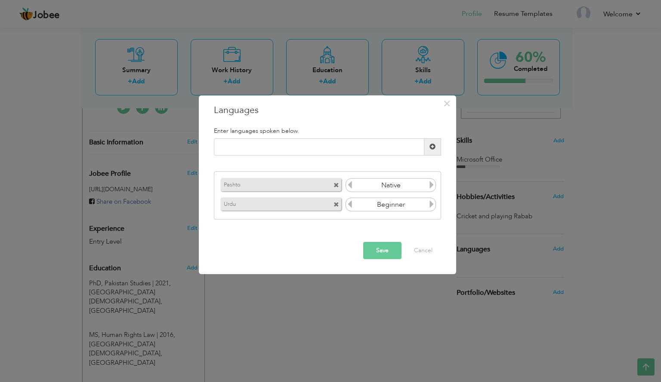
click at [430, 205] on icon at bounding box center [431, 204] width 8 height 8
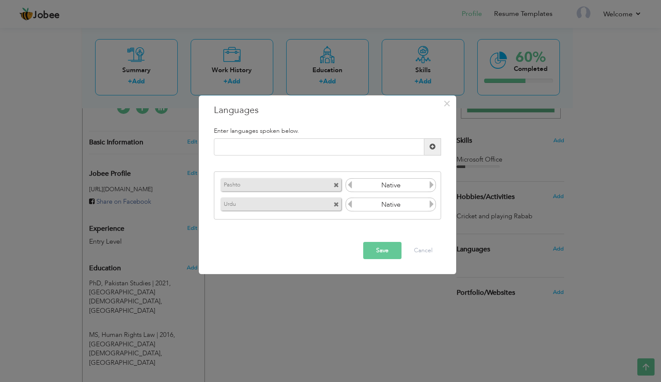
click at [430, 205] on icon at bounding box center [431, 204] width 8 height 8
click at [366, 137] on div "Enter languages spoken below." at bounding box center [327, 130] width 240 height 15
click at [361, 145] on input "text" at bounding box center [319, 146] width 210 height 17
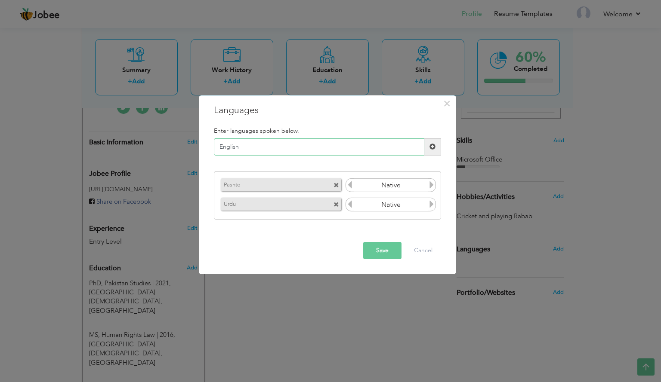
type input "English"
click at [433, 144] on span at bounding box center [432, 147] width 6 height 6
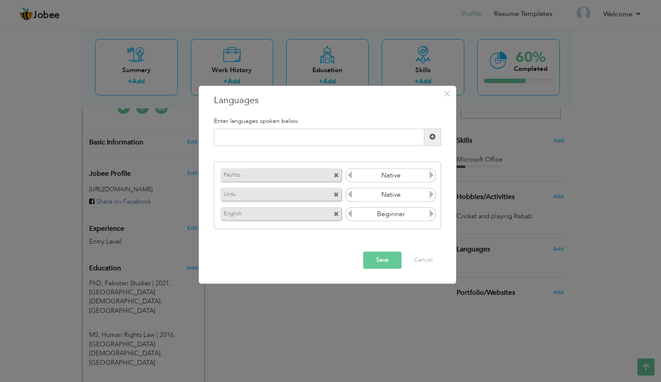
click at [431, 215] on icon at bounding box center [431, 214] width 8 height 8
click at [348, 212] on icon at bounding box center [350, 214] width 8 height 8
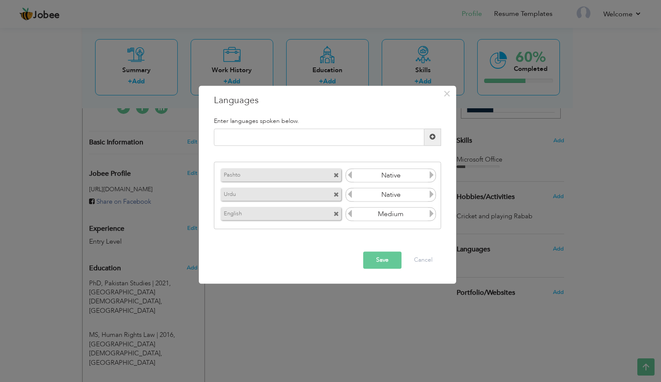
click at [381, 257] on button "Save" at bounding box center [382, 260] width 38 height 17
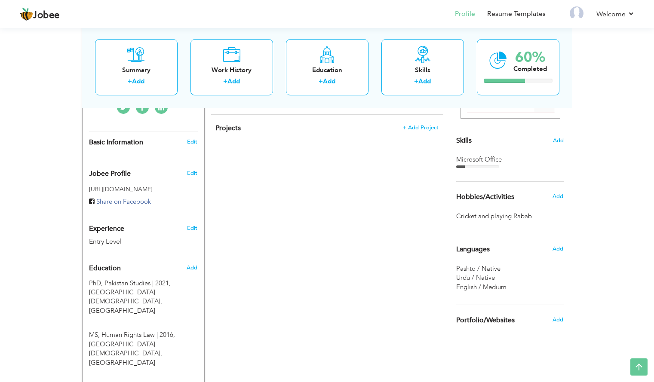
click at [495, 162] on div "Microsoft Office" at bounding box center [510, 159] width 108 height 9
click at [556, 141] on span "Add" at bounding box center [558, 141] width 11 height 8
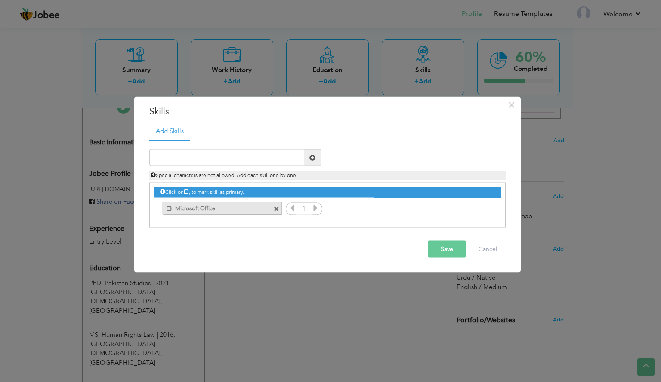
click at [315, 204] on icon at bounding box center [315, 208] width 8 height 8
click at [290, 209] on icon at bounding box center [292, 208] width 8 height 8
click at [438, 246] on button "Save" at bounding box center [446, 249] width 38 height 17
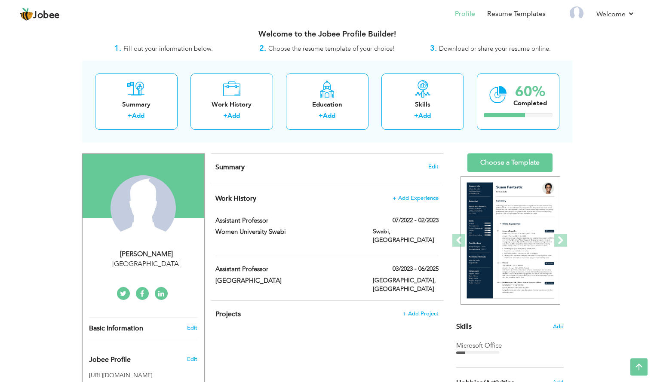
scroll to position [0, 0]
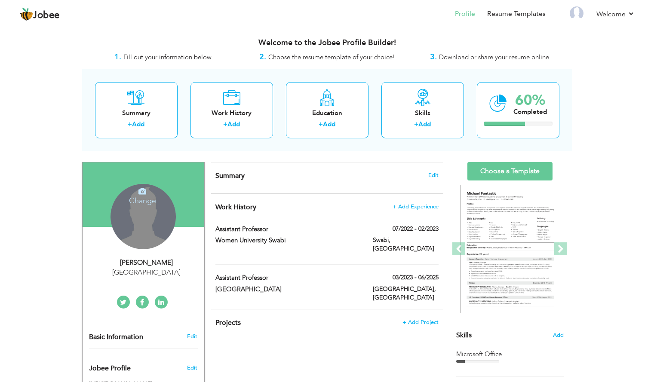
click at [132, 228] on div "Change Remove" at bounding box center [143, 216] width 65 height 65
click at [142, 193] on icon at bounding box center [142, 191] width 8 height 8
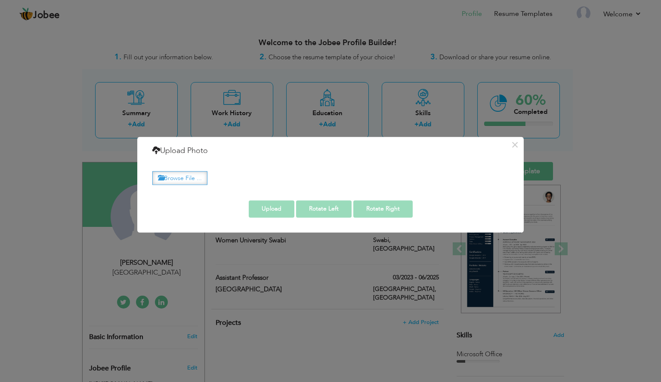
click at [169, 180] on label "Browse File ..." at bounding box center [179, 178] width 55 height 13
click at [0, 0] on input "Browse File ..." at bounding box center [0, 0] width 0 height 0
click at [187, 176] on label "Browse File ..." at bounding box center [179, 178] width 55 height 13
click at [0, 0] on input "Browse File ..." at bounding box center [0, 0] width 0 height 0
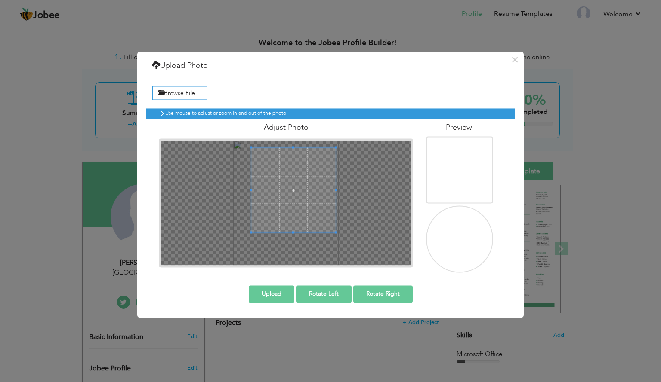
click at [290, 172] on span at bounding box center [293, 190] width 84 height 84
click at [269, 292] on button "Upload" at bounding box center [272, 294] width 46 height 17
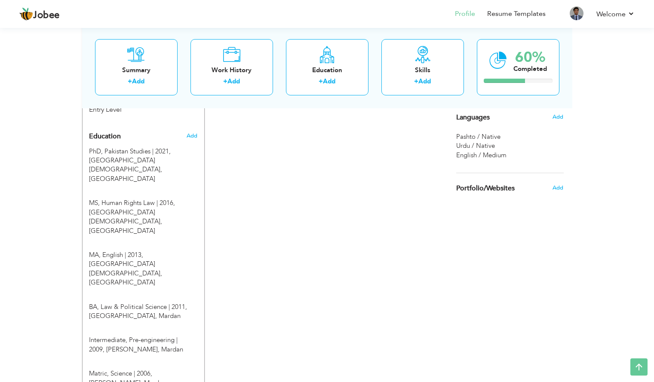
scroll to position [344, 0]
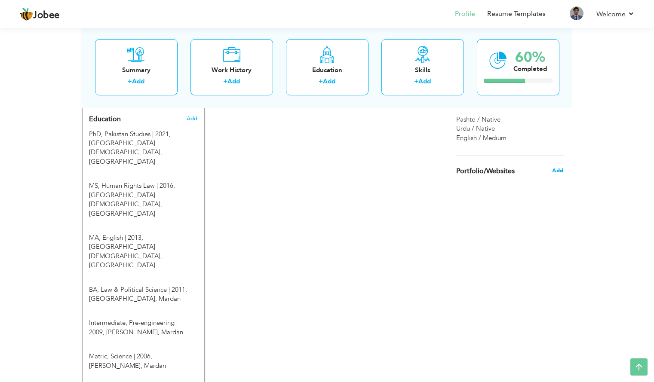
click at [556, 173] on span "Add" at bounding box center [557, 171] width 11 height 8
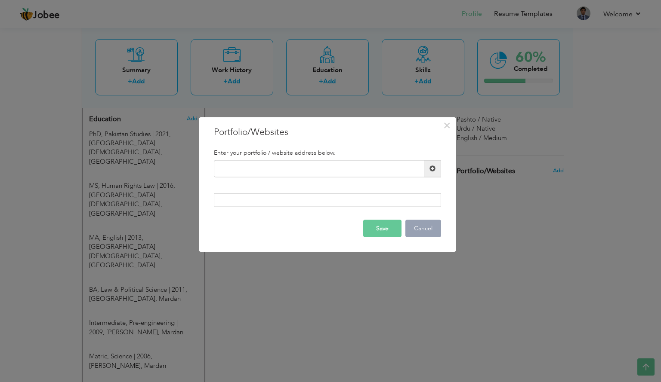
click at [420, 231] on button "Cancel" at bounding box center [423, 228] width 36 height 17
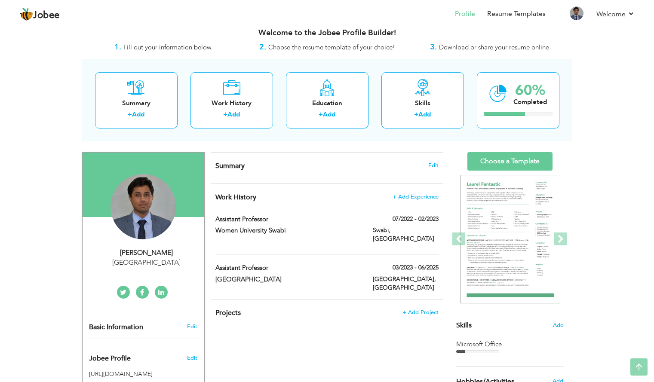
scroll to position [0, 0]
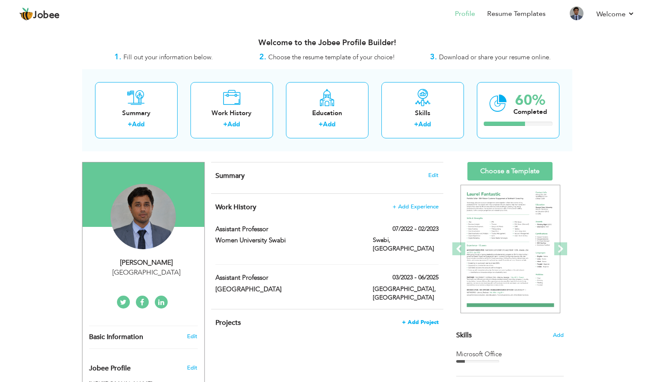
click at [415, 320] on span "+ Add Project" at bounding box center [420, 323] width 37 height 6
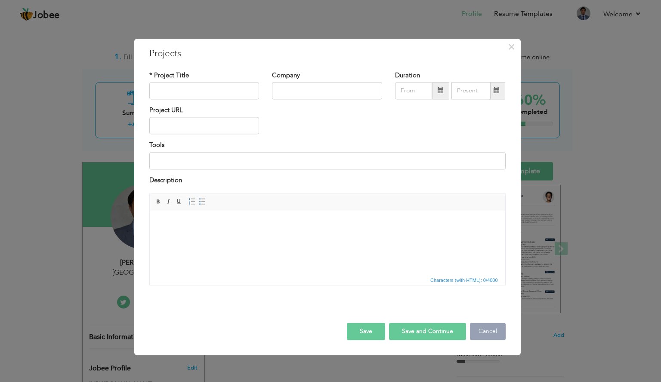
click at [487, 333] on button "Cancel" at bounding box center [488, 331] width 36 height 17
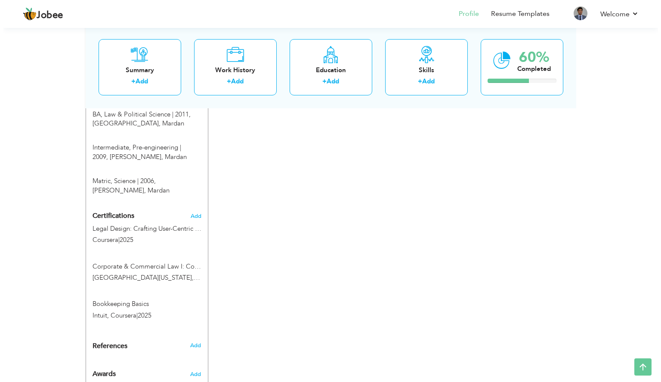
scroll to position [522, 0]
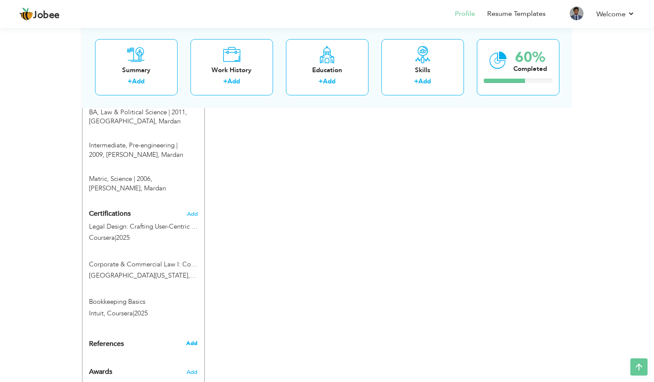
click at [196, 340] on span "Add" at bounding box center [191, 344] width 11 height 8
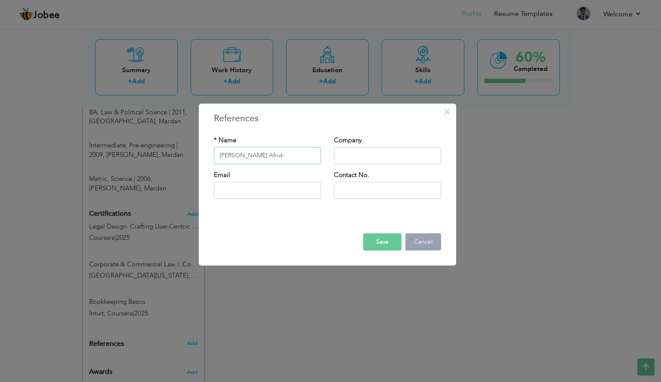
type input "[PERSON_NAME] Afridi"
paste input "i"
type input "i"
type input "[GEOGRAPHIC_DATA][DEMOGRAPHIC_DATA]"
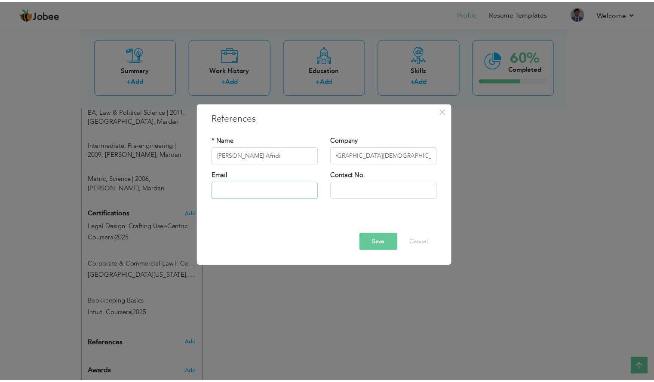
scroll to position [0, 0]
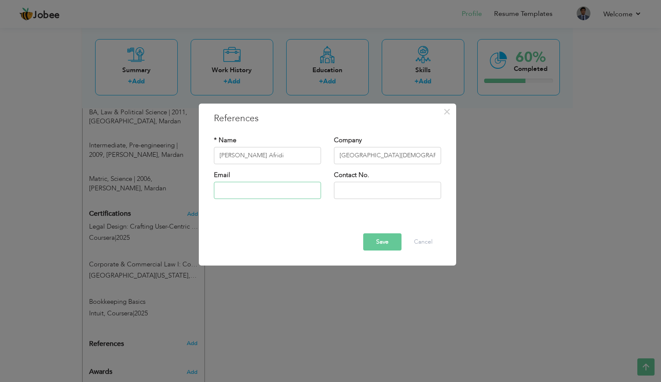
click at [317, 194] on input "text" at bounding box center [267, 190] width 107 height 17
type input "[EMAIL_ADDRESS][DOMAIN_NAME]"
click at [355, 188] on input "text" at bounding box center [387, 190] width 107 height 17
type input "03345390998"
click at [384, 243] on button "Save" at bounding box center [382, 242] width 38 height 17
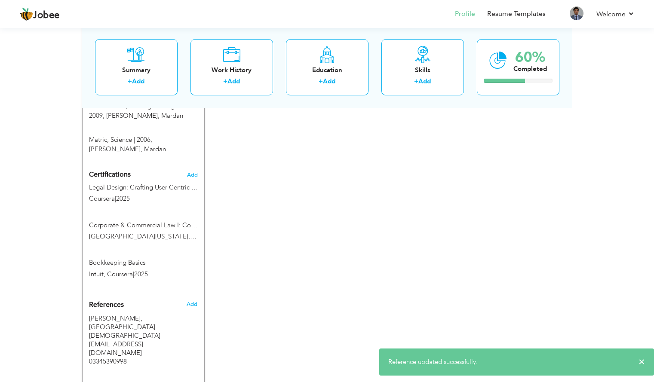
scroll to position [580, 0]
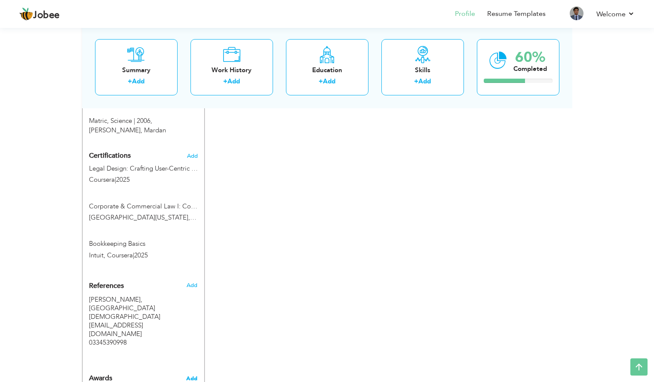
click at [195, 375] on span "Add" at bounding box center [191, 379] width 11 height 8
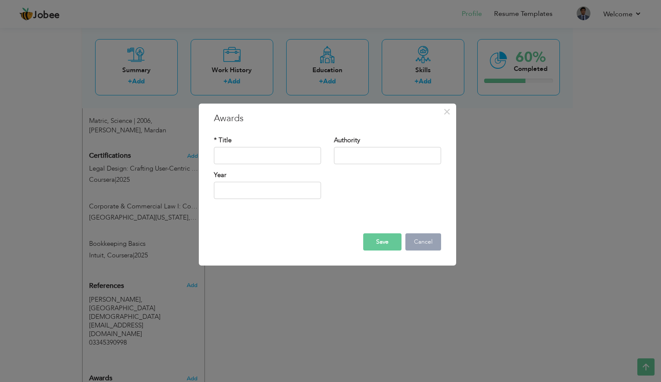
click at [424, 243] on button "Cancel" at bounding box center [423, 242] width 36 height 17
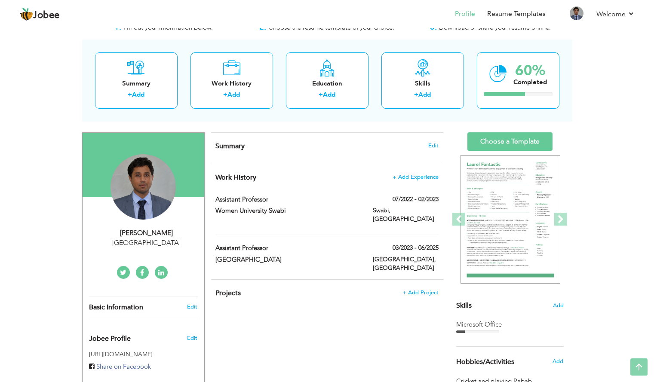
scroll to position [29, 0]
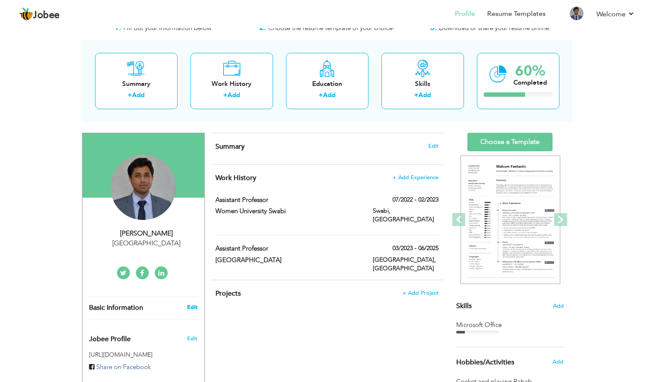
click at [195, 305] on link "Edit" at bounding box center [192, 308] width 10 height 8
type input "[DEMOGRAPHIC_DATA]"
type input "[PERSON_NAME]"
type input "[PHONE_NUMBER]"
select select "number:166"
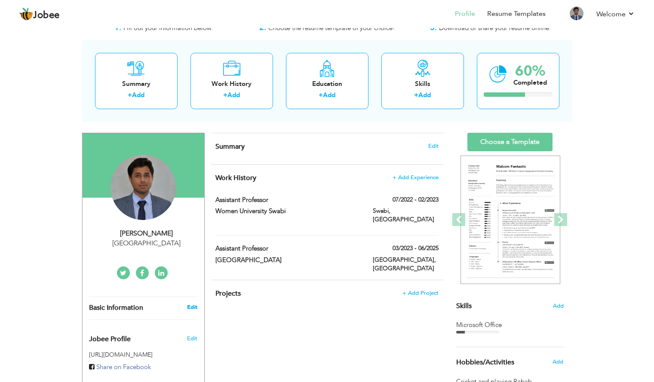
select select "number:1"
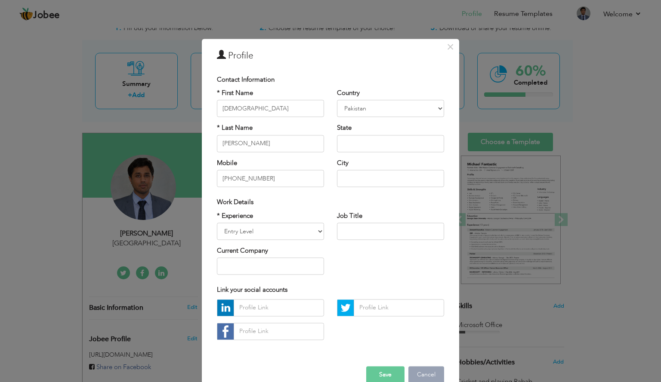
click at [412, 370] on button "Cancel" at bounding box center [426, 374] width 36 height 17
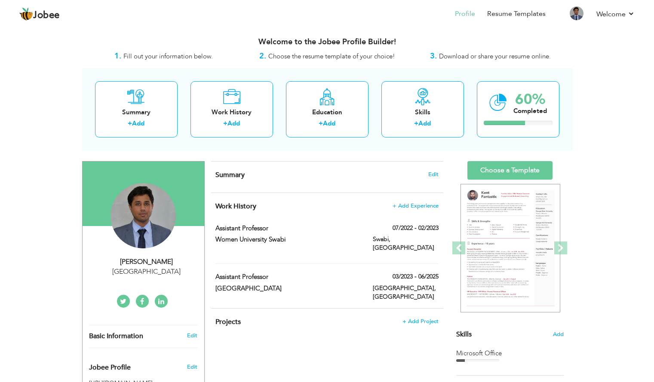
scroll to position [0, 0]
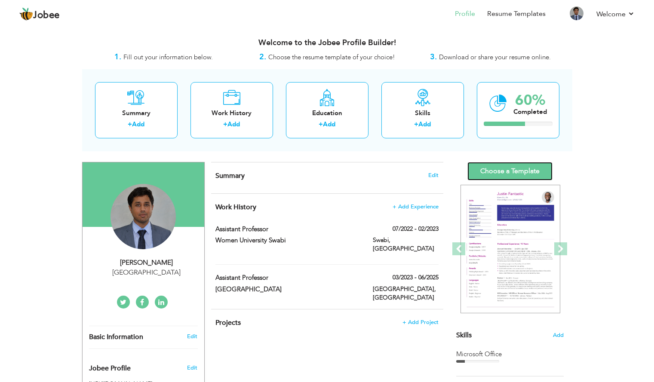
click at [518, 169] on link "Choose a Template" at bounding box center [509, 171] width 85 height 18
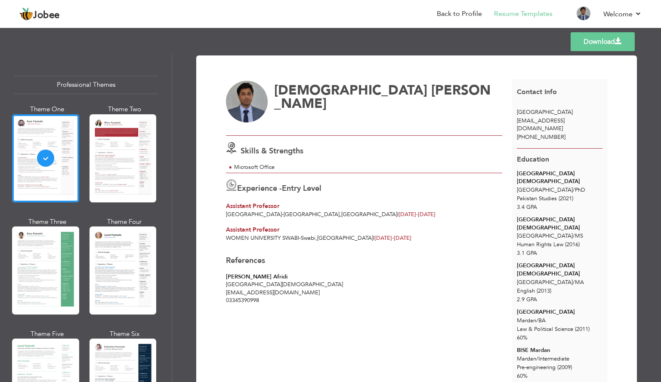
click at [458, 298] on div "Dr. Manzoor Khan Afridi International Islamic University Islamabad manzoor.afri…" at bounding box center [364, 290] width 286 height 35
click at [103, 160] on div at bounding box center [122, 158] width 67 height 88
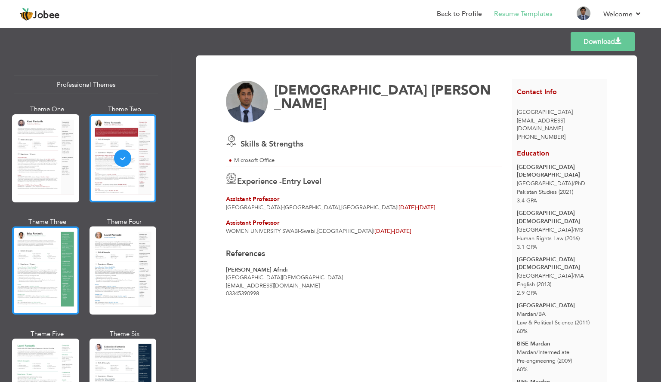
click at [45, 252] on div at bounding box center [45, 271] width 67 height 88
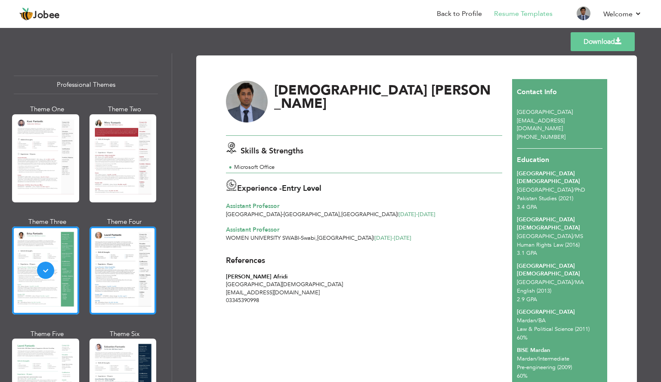
click at [108, 275] on div at bounding box center [122, 271] width 67 height 88
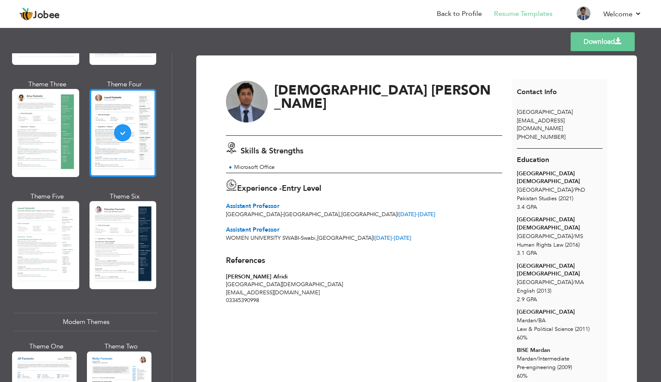
scroll to position [206, 0]
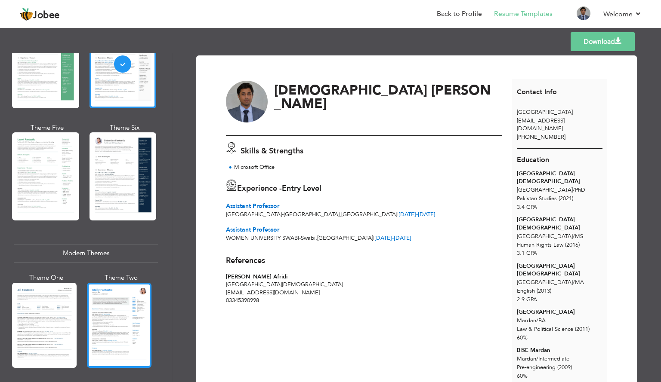
click at [113, 296] on div at bounding box center [119, 325] width 65 height 85
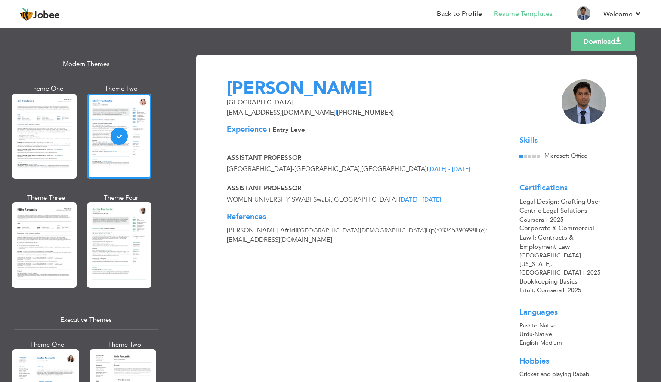
scroll to position [0, 0]
click at [473, 43] on div "Templates Download" at bounding box center [330, 42] width 661 height 28
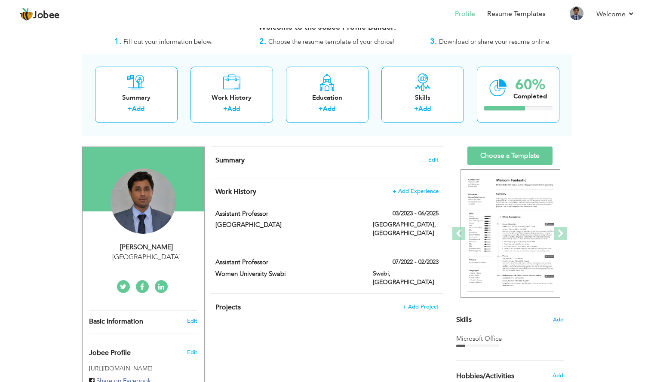
scroll to position [17, 0]
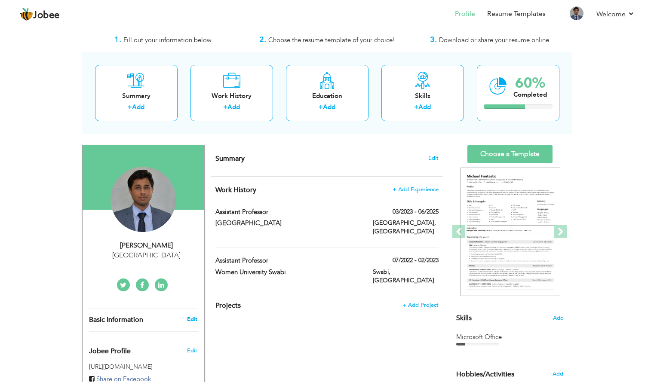
click at [192, 319] on link "Edit" at bounding box center [192, 320] width 10 height 8
select select "number:166"
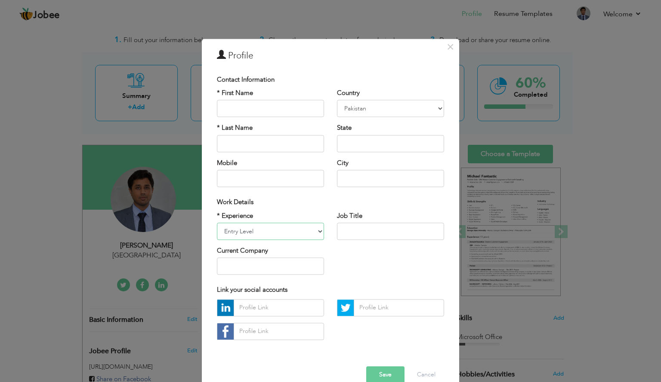
click at [315, 228] on select "Entry Level Less than 1 Year 1 Year 2 Years 3 Years 4 Years 5 Years 6 Years 7 Y…" at bounding box center [270, 231] width 107 height 17
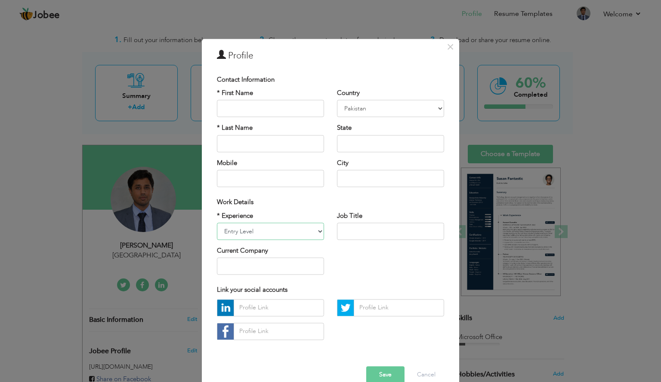
select select "number:5"
click at [217, 223] on select "Entry Level Less than 1 Year 1 Year 2 Years 3 Years 4 Years 5 Years 6 Years 7 Y…" at bounding box center [270, 231] width 107 height 17
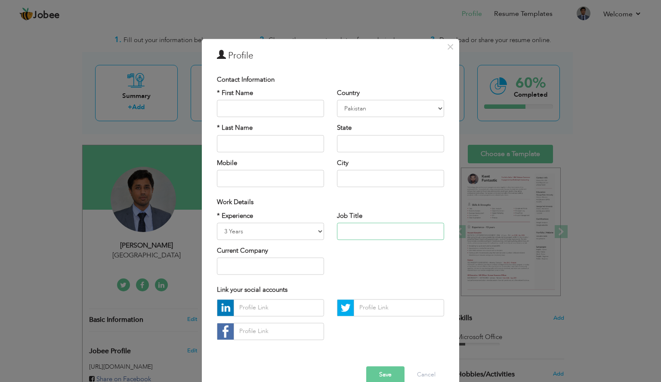
click at [341, 238] on input "text" at bounding box center [390, 231] width 107 height 17
type input "Assistant Professor"
click at [360, 261] on div "* Experience Entry Level Less than 1 Year 1 Year 2 Years 3 Years 4 Years 5 Year…" at bounding box center [330, 247] width 240 height 70
click at [373, 181] on input "text" at bounding box center [390, 178] width 107 height 17
type input "[GEOGRAPHIC_DATA]"
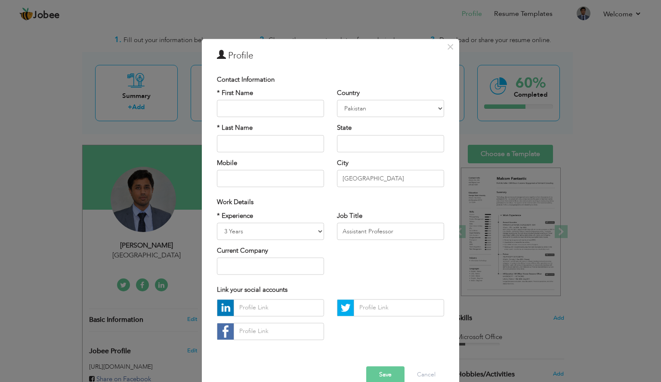
click at [386, 200] on div "Work Details" at bounding box center [330, 202] width 227 height 9
click at [377, 374] on button "Save" at bounding box center [385, 374] width 38 height 17
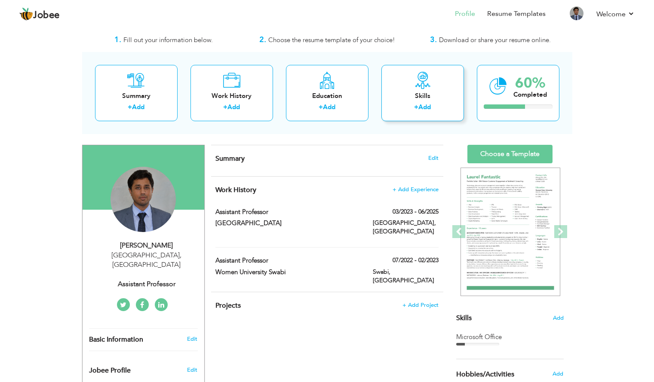
click at [418, 97] on div "Skills" at bounding box center [422, 96] width 69 height 9
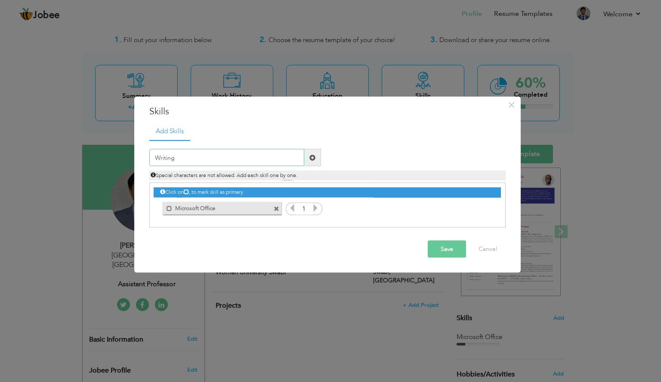
type input "Writing"
click at [317, 161] on span at bounding box center [312, 157] width 17 height 17
click at [292, 156] on input "text" at bounding box center [226, 157] width 155 height 17
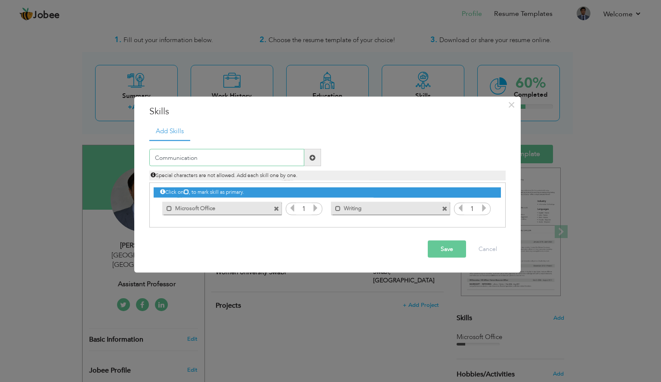
type input "Communication"
click at [312, 159] on span at bounding box center [312, 157] width 6 height 6
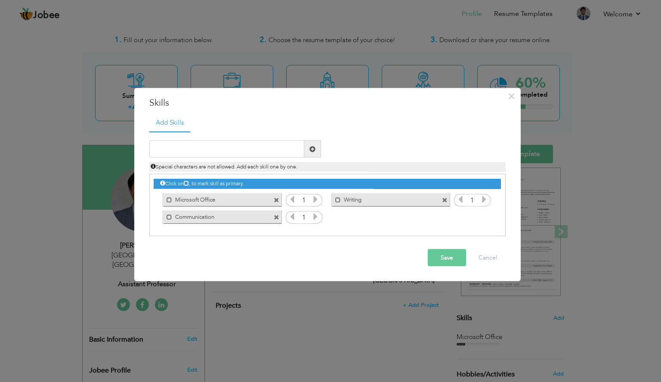
click at [447, 259] on button "Save" at bounding box center [446, 257] width 38 height 17
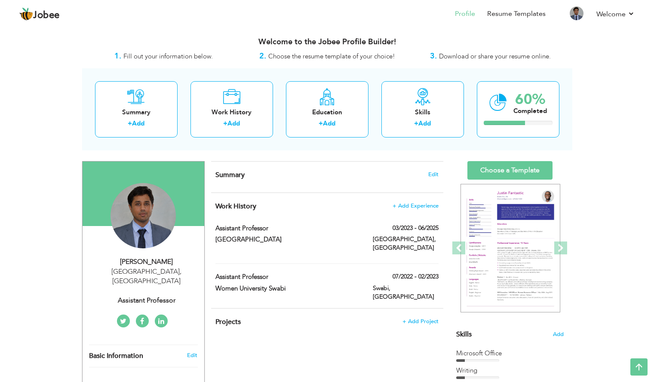
scroll to position [0, 0]
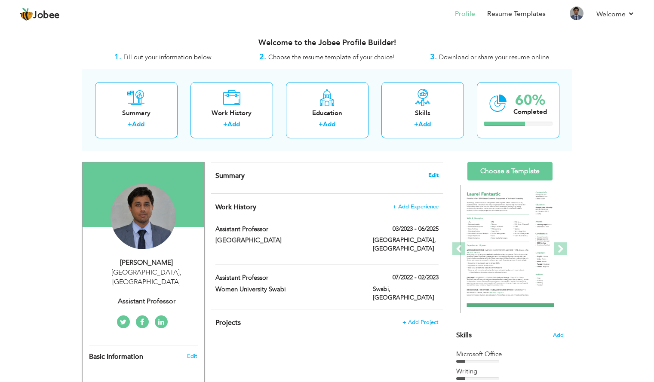
click at [433, 175] on span "Edit" at bounding box center [433, 175] width 10 height 6
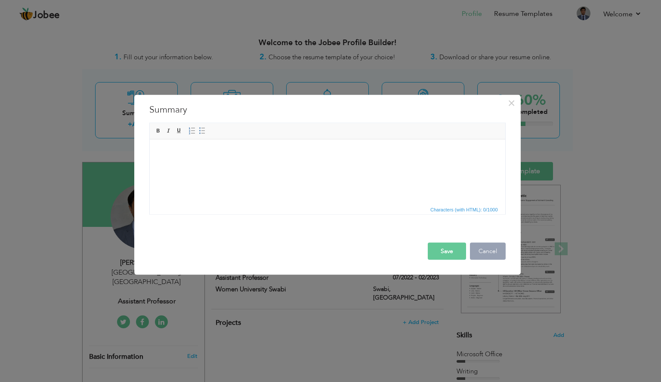
click at [481, 248] on button "Cancel" at bounding box center [488, 251] width 36 height 17
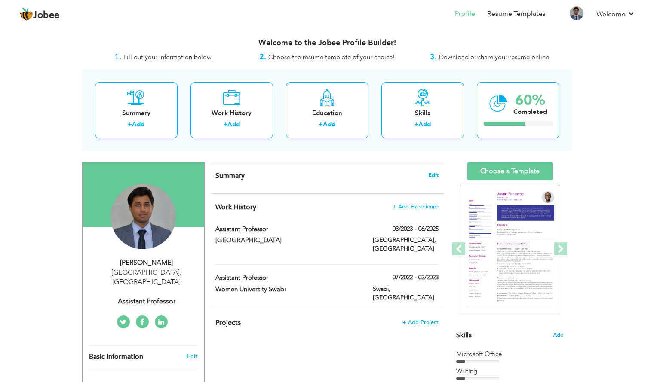
click at [430, 176] on span "Edit" at bounding box center [433, 175] width 10 height 6
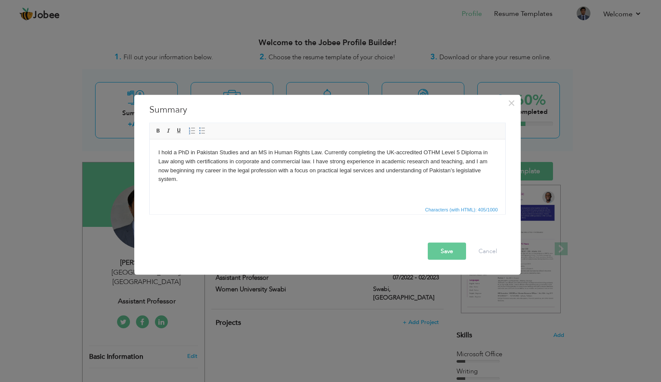
click at [480, 173] on body "I hold a PhD in Pakistan Studies and an MS in Human Rights Law. Currently compl…" at bounding box center [327, 166] width 338 height 36
click at [437, 250] on button "Save" at bounding box center [446, 251] width 38 height 17
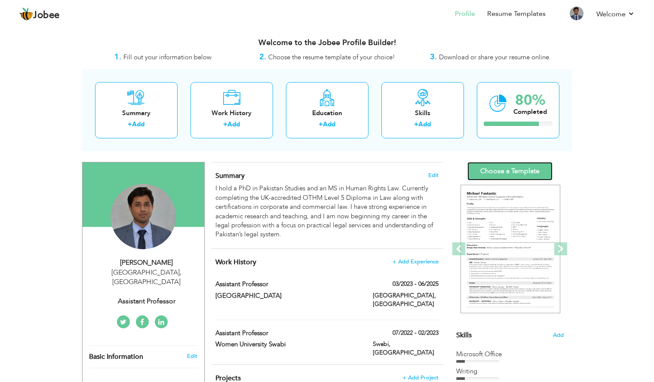
click at [495, 176] on link "Choose a Template" at bounding box center [509, 171] width 85 height 18
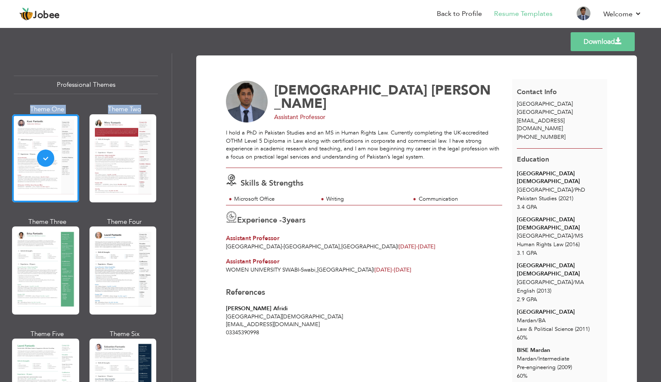
drag, startPoint x: 167, startPoint y: 94, endPoint x: 169, endPoint y: 104, distance: 9.6
click at [169, 104] on div "Professional Themes Theme One Theme Two Theme Three Theme Six" at bounding box center [86, 217] width 172 height 329
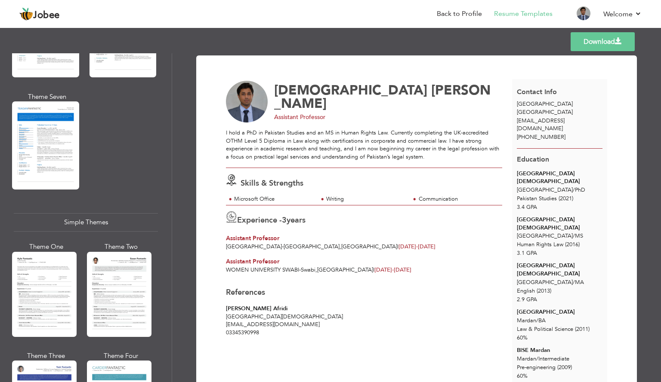
scroll to position [1358, 0]
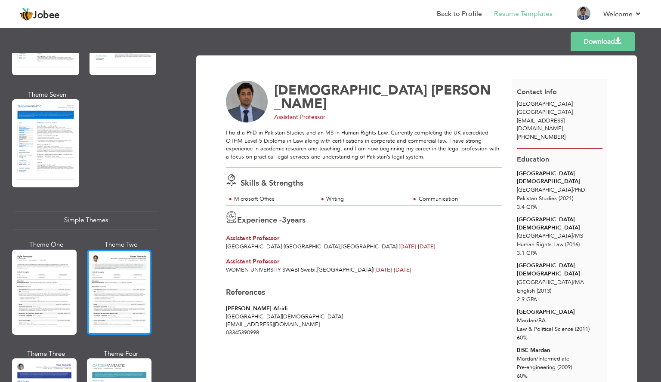
click at [124, 287] on div at bounding box center [119, 292] width 65 height 85
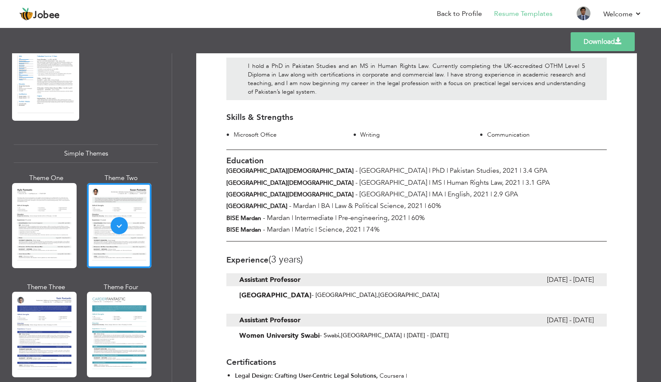
scroll to position [48, 0]
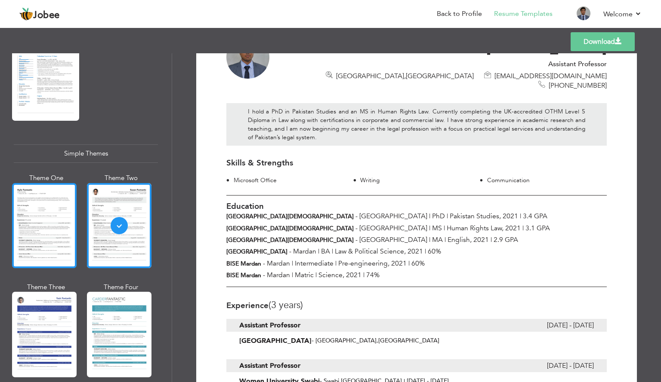
click at [37, 219] on div at bounding box center [44, 225] width 65 height 85
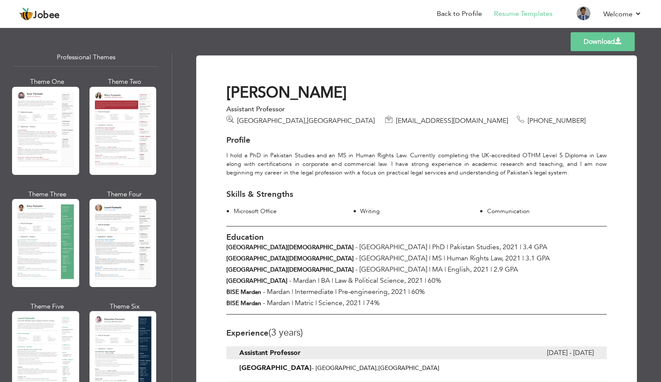
scroll to position [0, 0]
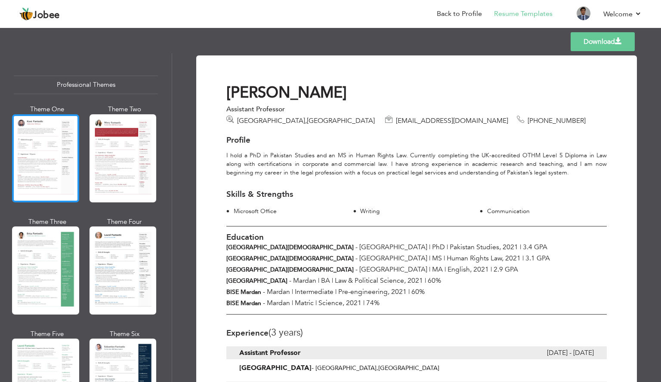
click at [63, 155] on div at bounding box center [45, 158] width 67 height 88
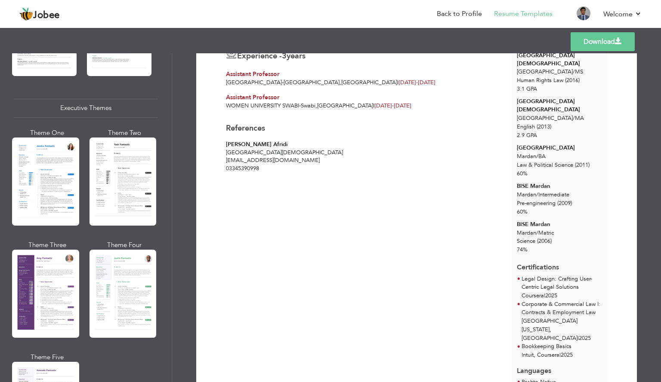
scroll to position [621, 0]
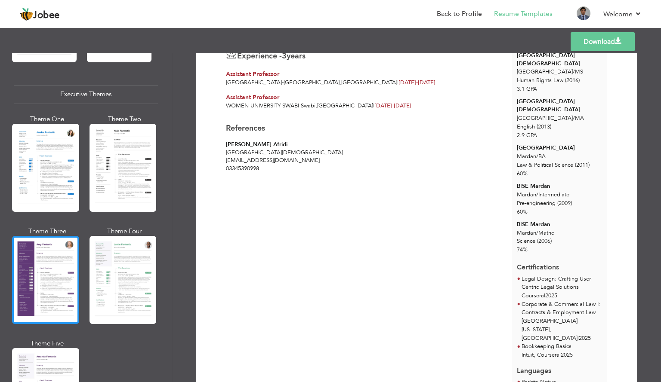
click at [66, 255] on div at bounding box center [45, 280] width 67 height 88
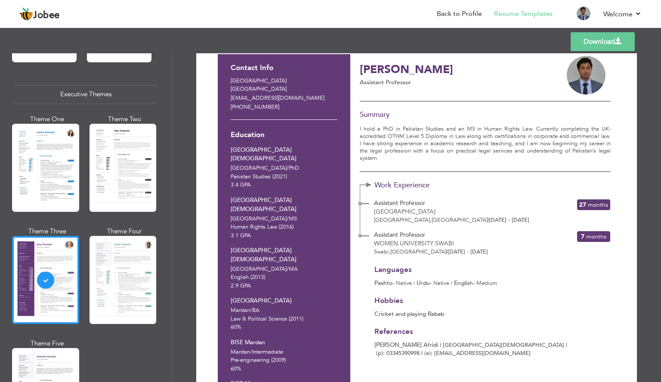
scroll to position [0, 0]
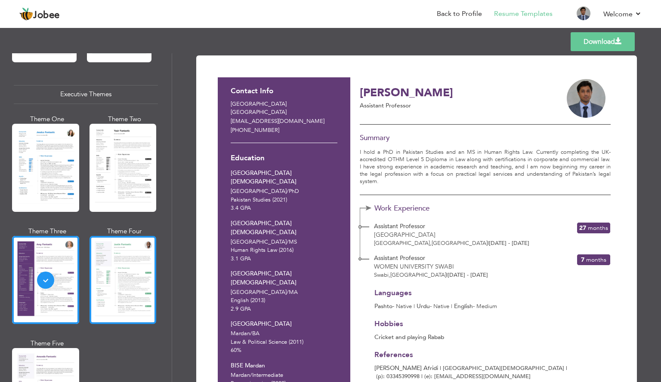
click at [120, 258] on div at bounding box center [122, 280] width 67 height 88
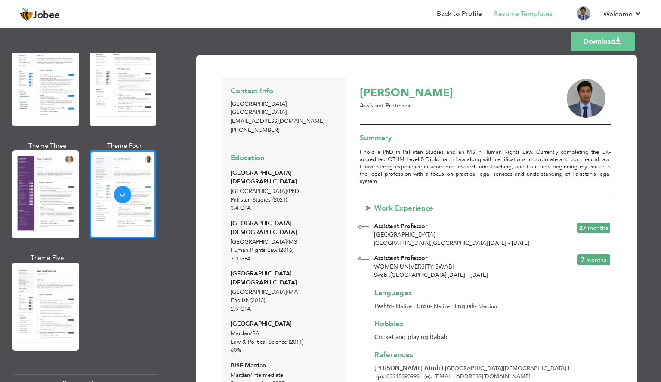
scroll to position [707, 0]
drag, startPoint x: 657, startPoint y: 126, endPoint x: 660, endPoint y: 158, distance: 32.9
click at [660, 158] on div "Download Contact Info Islamabad [GEOGRAPHIC_DATA] [EMAIL_ADDRESS][DOMAIN_NAME] …" at bounding box center [416, 217] width 489 height 329
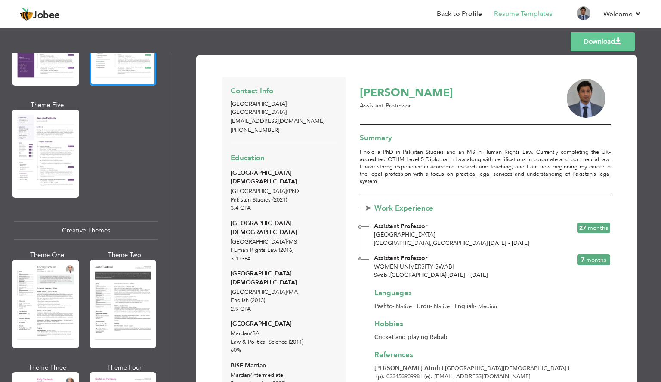
scroll to position [915, 0]
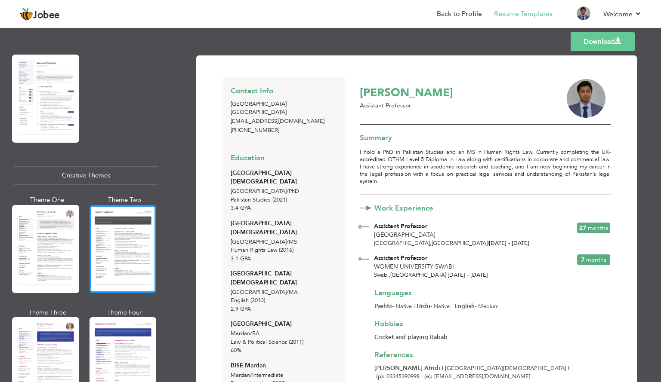
click at [96, 230] on div at bounding box center [122, 249] width 67 height 88
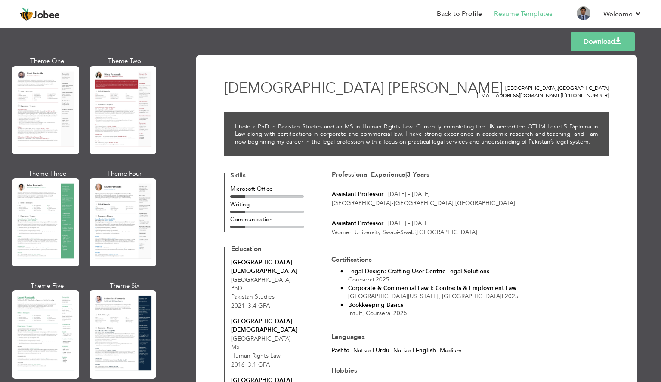
scroll to position [0, 0]
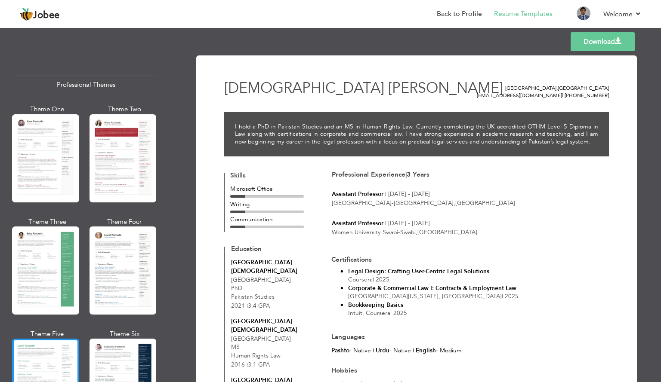
click at [65, 363] on div at bounding box center [45, 383] width 67 height 88
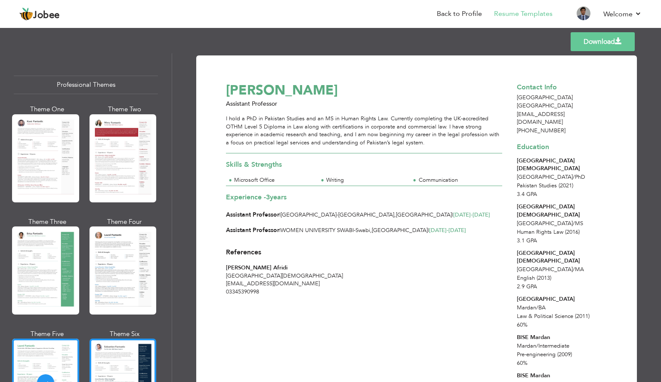
click at [116, 345] on div at bounding box center [122, 383] width 67 height 88
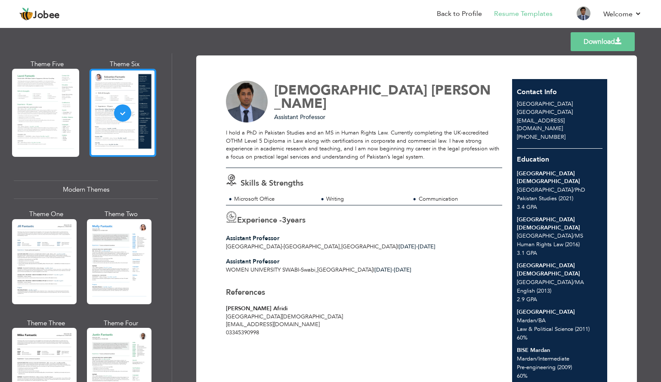
scroll to position [310, 0]
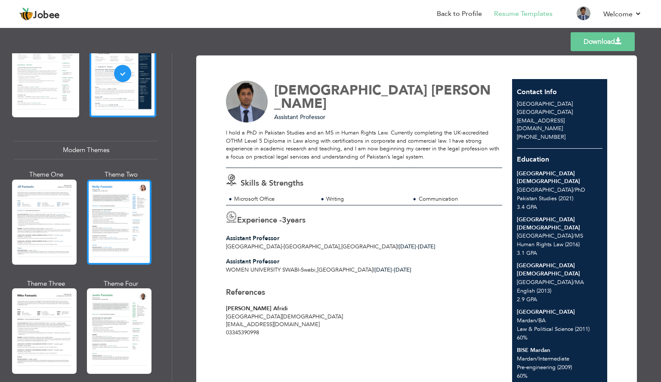
click at [112, 227] on div at bounding box center [119, 222] width 65 height 85
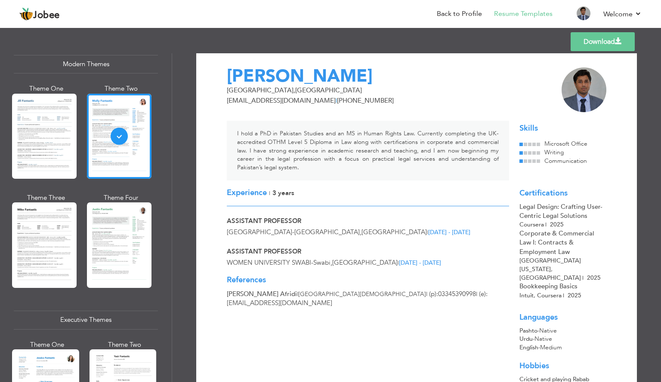
scroll to position [0, 0]
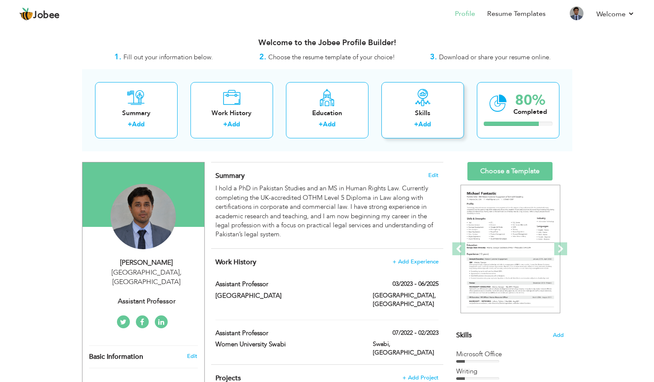
click at [409, 111] on div "Skills" at bounding box center [422, 113] width 69 height 9
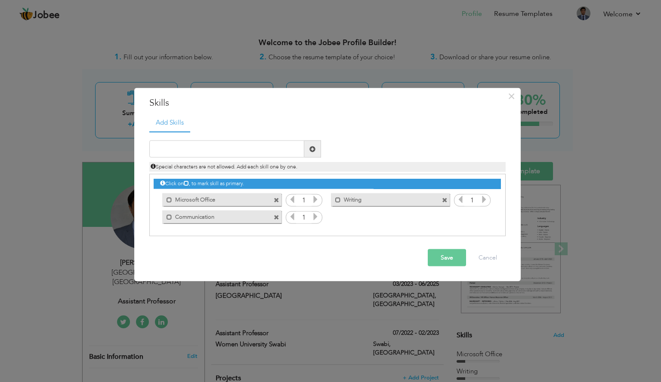
click at [315, 197] on icon at bounding box center [315, 200] width 8 height 8
click at [485, 199] on icon at bounding box center [484, 200] width 8 height 8
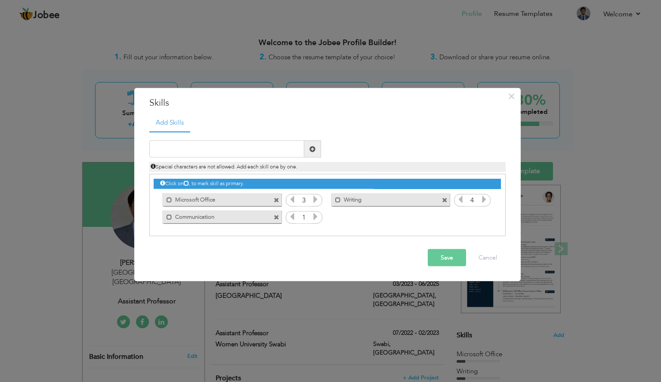
click at [461, 200] on icon at bounding box center [460, 200] width 8 height 8
click at [316, 218] on icon at bounding box center [315, 217] width 8 height 8
click at [293, 218] on icon at bounding box center [292, 217] width 8 height 8
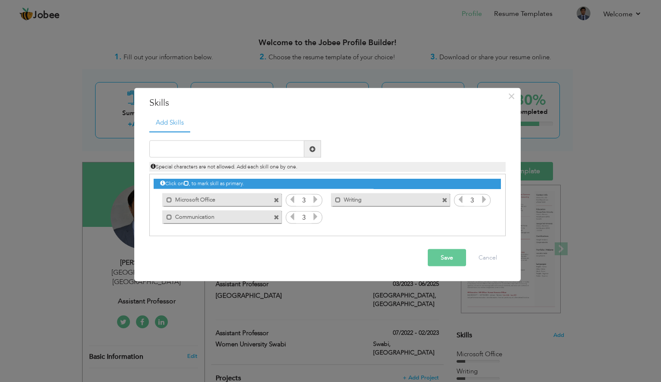
click at [450, 256] on button "Save" at bounding box center [446, 257] width 38 height 17
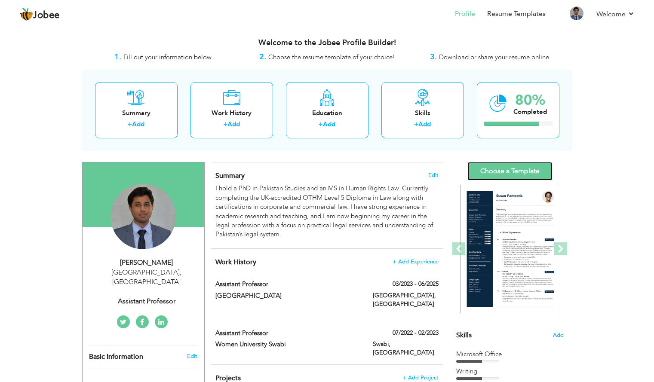
click at [511, 168] on link "Choose a Template" at bounding box center [509, 171] width 85 height 18
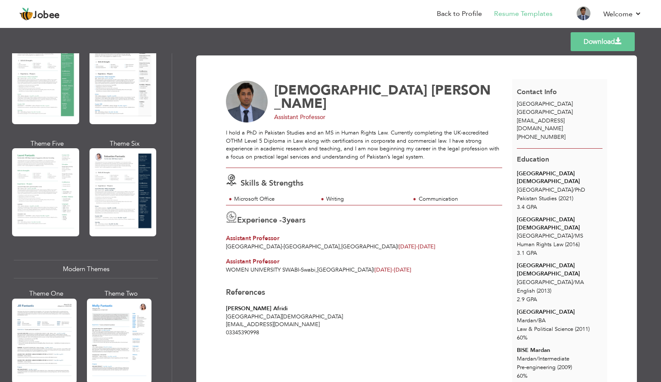
scroll to position [220, 0]
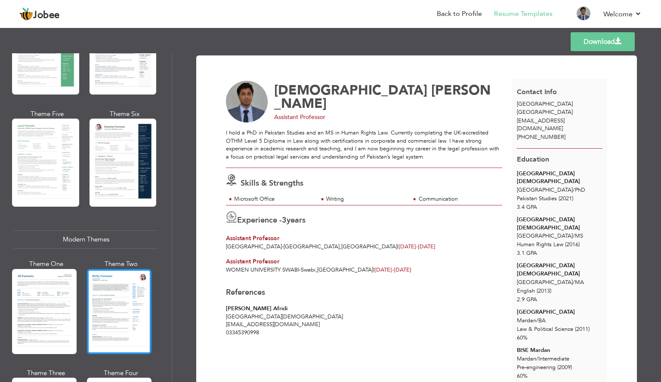
click at [106, 303] on div at bounding box center [119, 311] width 65 height 85
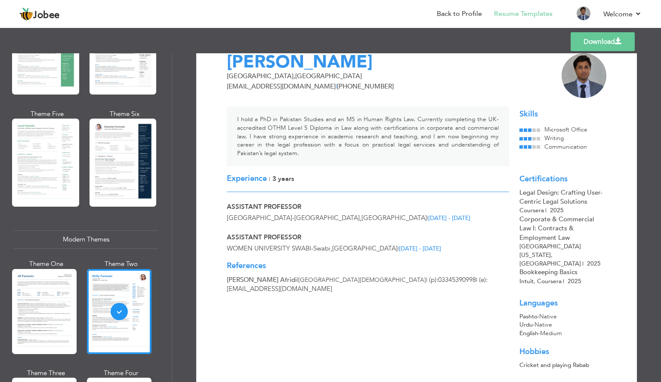
scroll to position [0, 0]
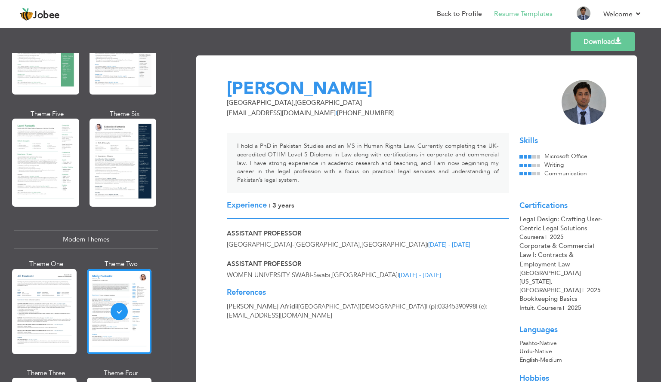
click at [606, 41] on link "Download" at bounding box center [602, 41] width 64 height 19
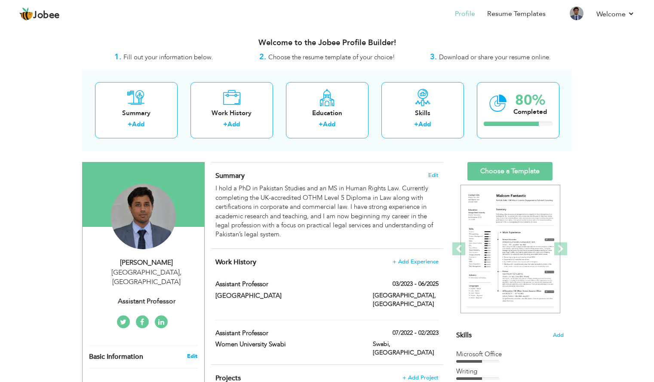
click at [194, 353] on link "Edit" at bounding box center [192, 357] width 10 height 8
select select "number:166"
select select "number:5"
type input "Assistant Professor"
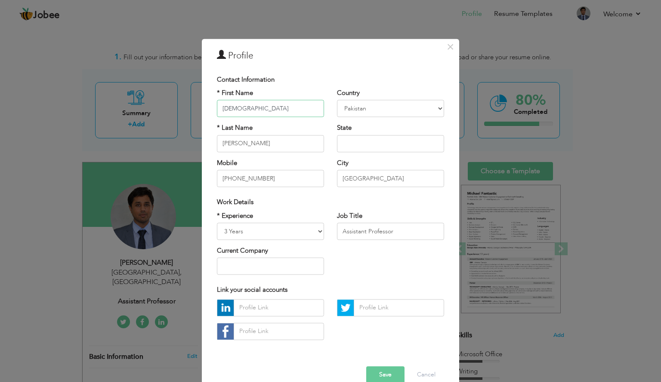
click at [217, 107] on input "[DEMOGRAPHIC_DATA]" at bounding box center [270, 108] width 107 height 17
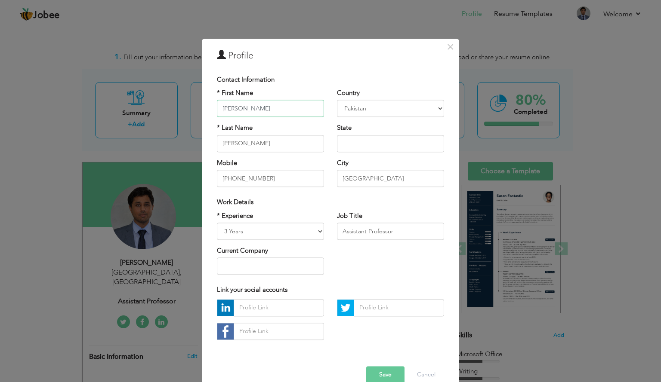
type input "[PERSON_NAME]"
click at [380, 374] on button "Save" at bounding box center [385, 374] width 38 height 17
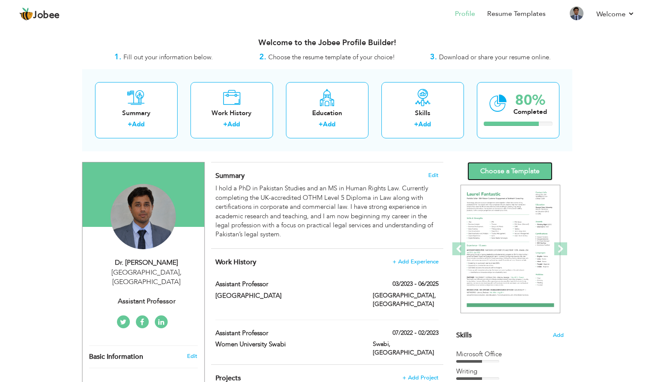
click at [496, 172] on link "Choose a Template" at bounding box center [509, 171] width 85 height 18
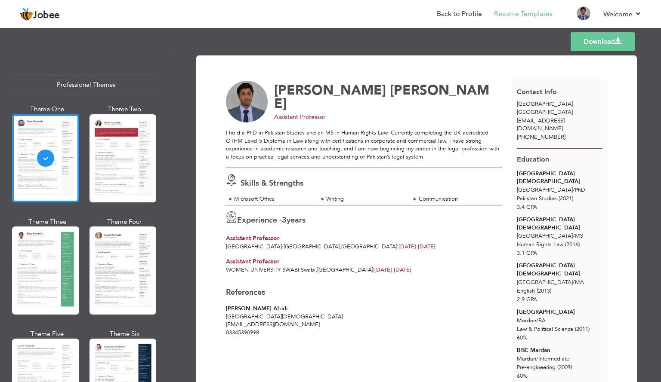
drag, startPoint x: 657, startPoint y: 124, endPoint x: 659, endPoint y: 167, distance: 42.6
click at [659, 167] on div "Download Dr. [PERSON_NAME] Assistant Professor Skills & Strengths 3 ," at bounding box center [416, 217] width 489 height 329
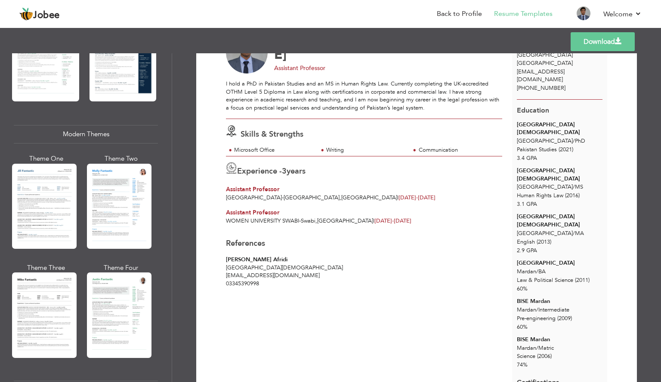
scroll to position [275, 0]
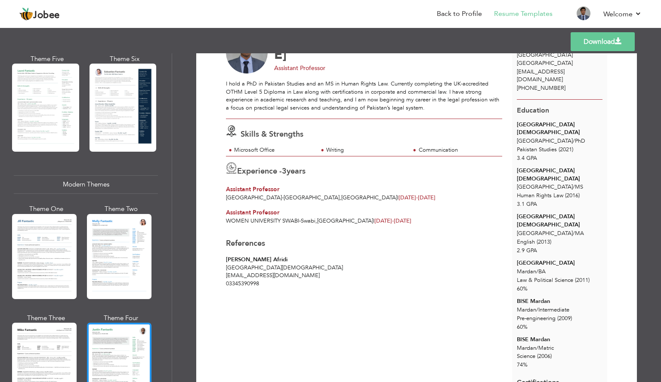
click at [139, 335] on div at bounding box center [119, 365] width 65 height 85
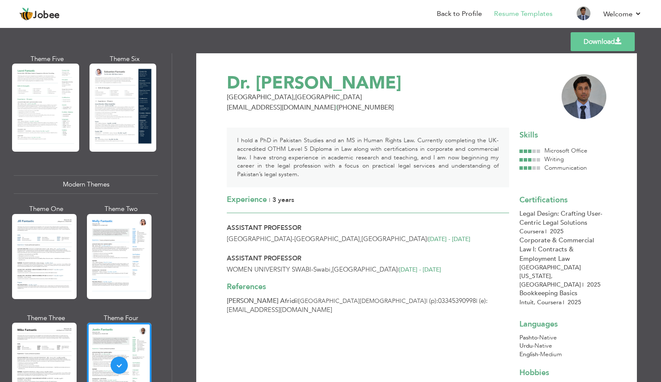
scroll to position [4, 0]
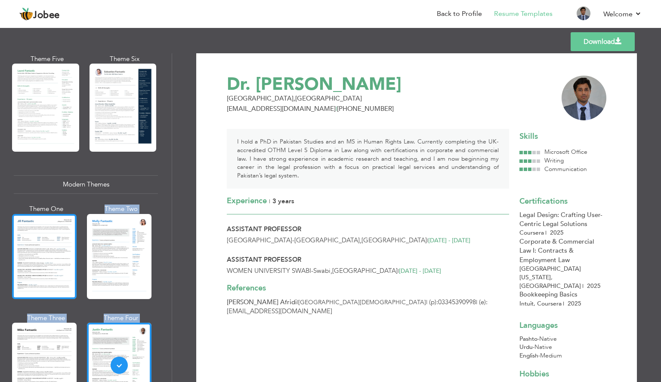
drag, startPoint x: 174, startPoint y: 130, endPoint x: 47, endPoint y: 259, distance: 180.9
click at [47, 259] on div "Professional Themes Theme One Theme Two Theme Three Theme Four" at bounding box center [330, 217] width 661 height 329
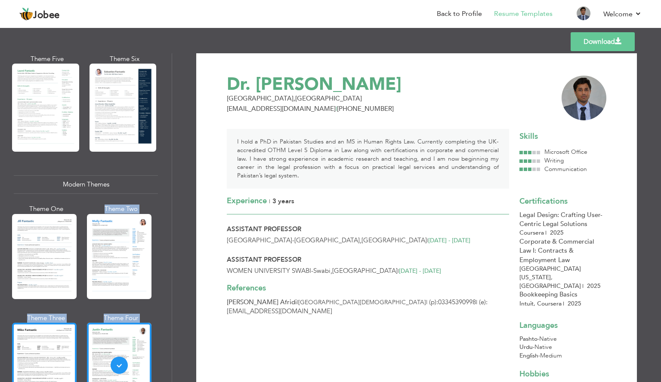
click at [31, 355] on div at bounding box center [44, 365] width 65 height 85
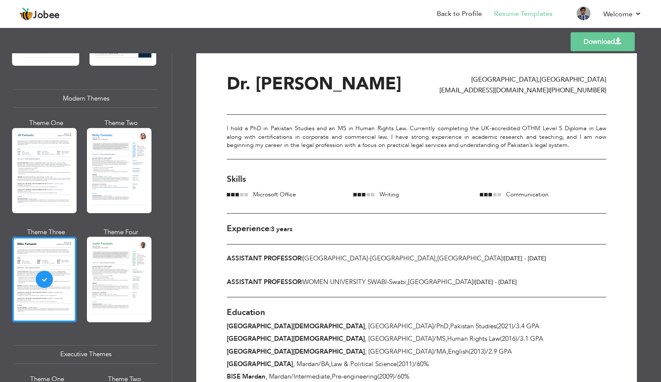
scroll to position [0, 0]
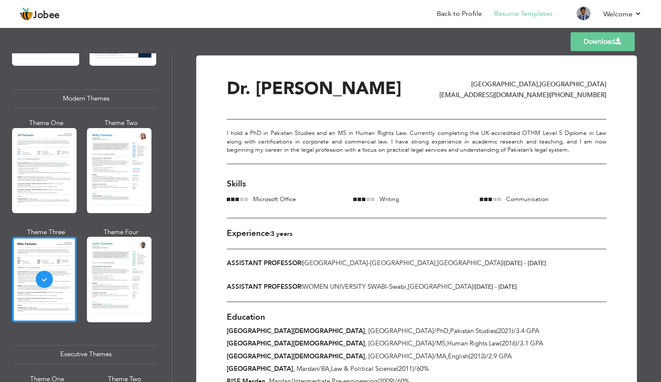
click at [620, 47] on link "Download" at bounding box center [602, 41] width 64 height 19
